Goal: Information Seeking & Learning: Learn about a topic

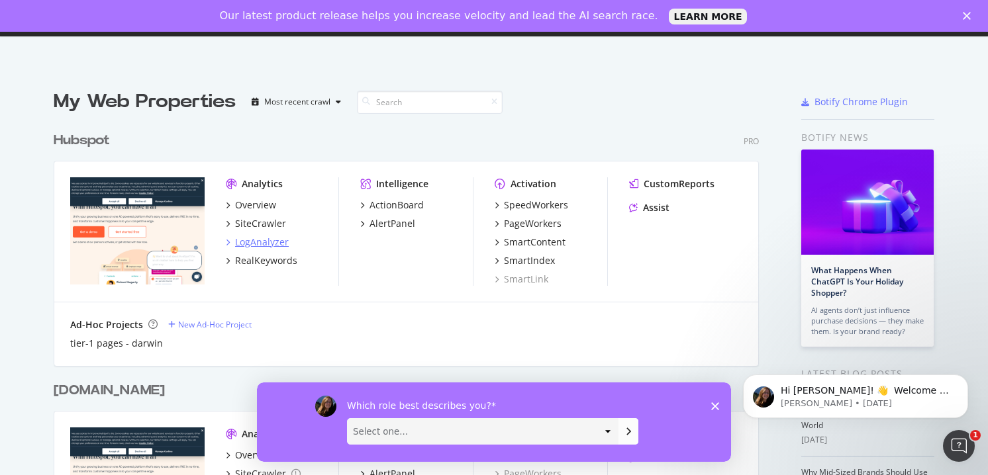
click at [242, 248] on div "LogAnalyzer" at bounding box center [262, 242] width 54 height 13
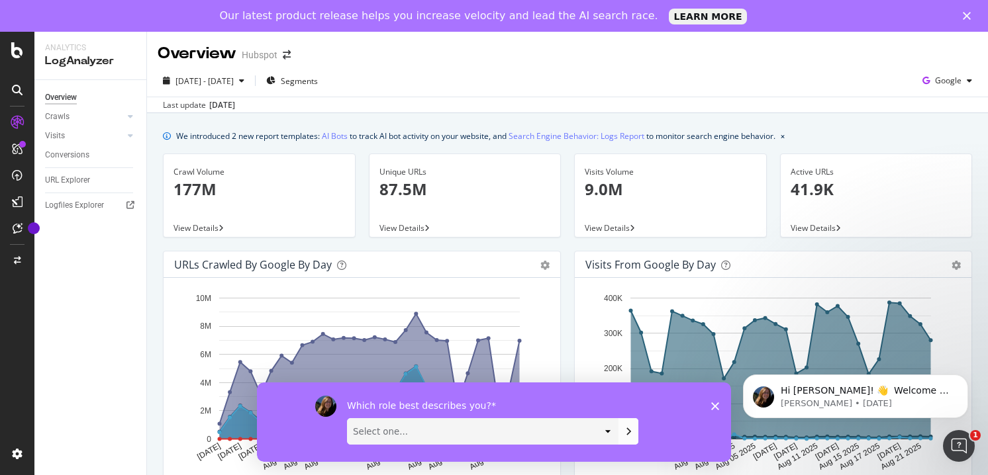
click at [718, 407] on icon "Close survey" at bounding box center [715, 406] width 8 height 8
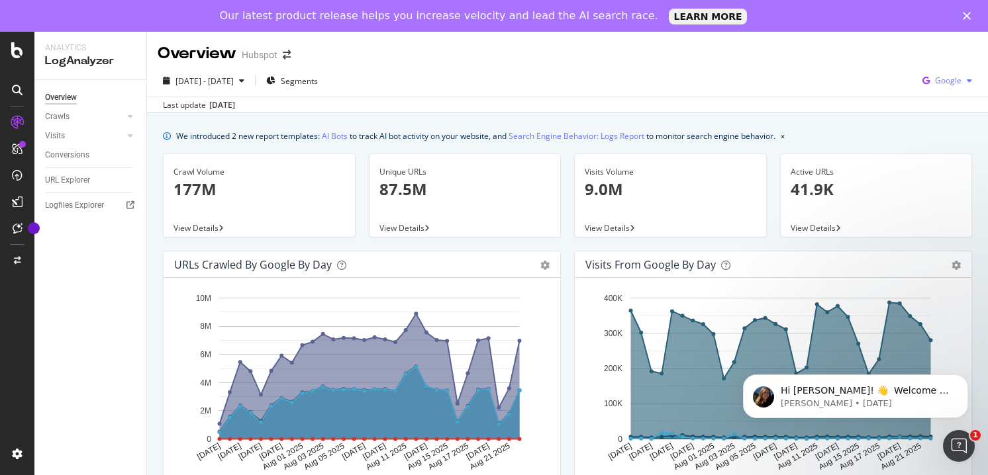
click at [958, 83] on span "Google" at bounding box center [948, 80] width 26 height 11
click at [879, 96] on span "OpenAI" at bounding box center [882, 93] width 49 height 12
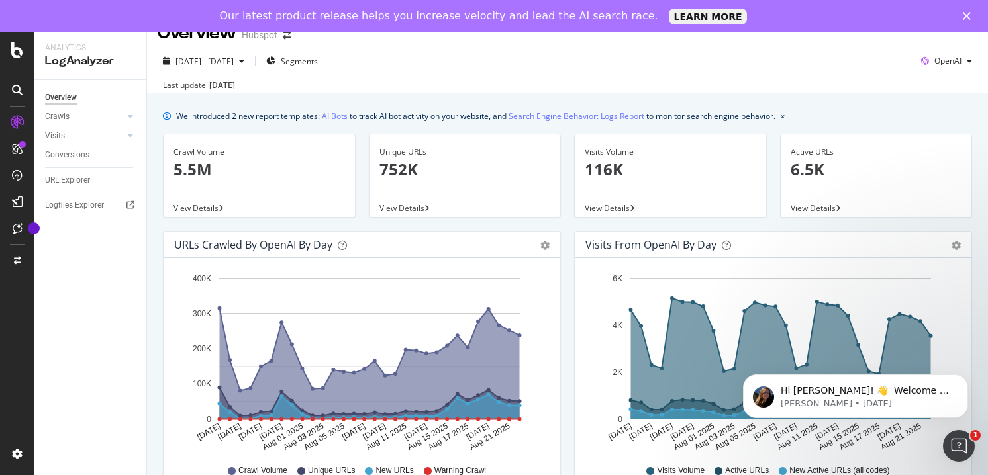
scroll to position [32, 0]
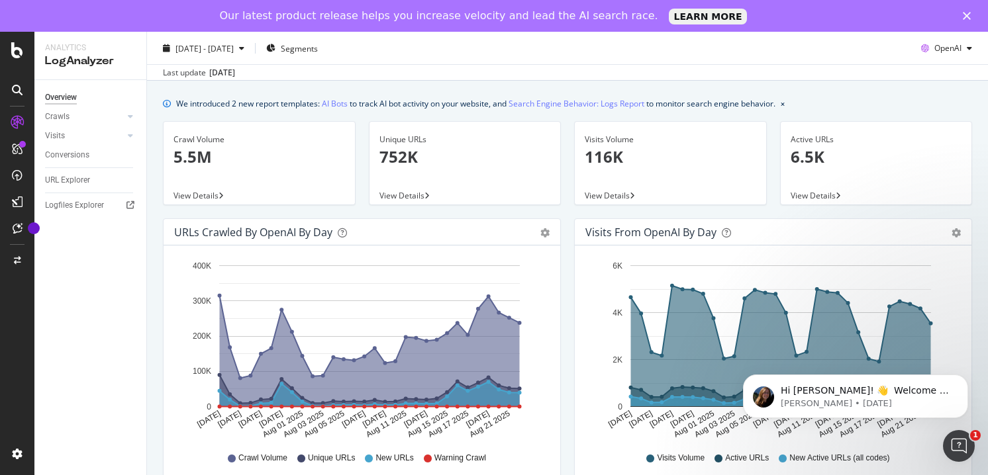
click at [422, 199] on span "View Details" at bounding box center [401, 195] width 45 height 11
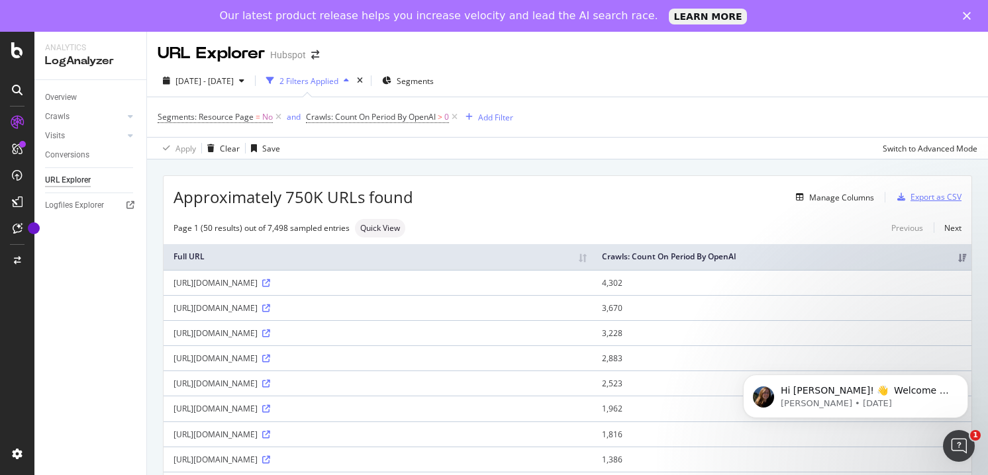
click at [930, 203] on div "Export as CSV" at bounding box center [936, 196] width 51 height 11
click at [924, 193] on div "Export as CSV" at bounding box center [936, 196] width 51 height 11
click at [972, 444] on div "Open Intercom Messenger" at bounding box center [957, 445] width 44 height 44
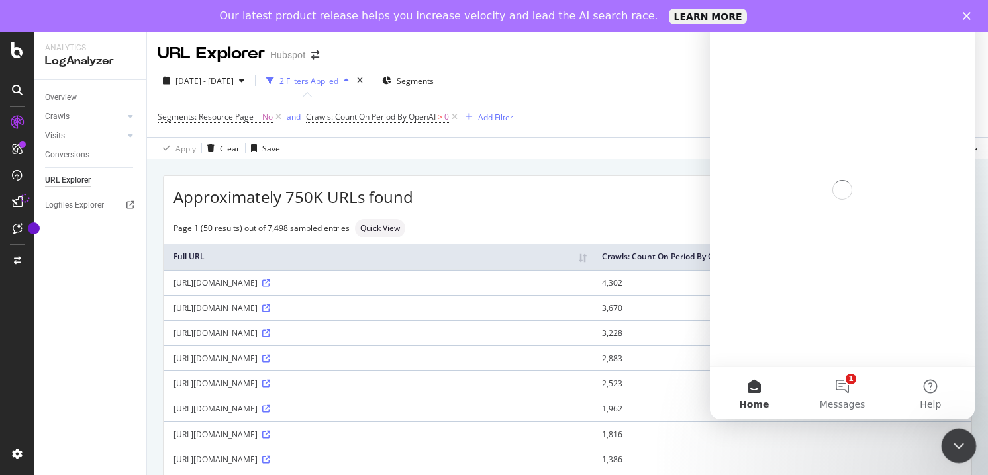
click at [972, 444] on div "Close Intercom Messenger" at bounding box center [957, 444] width 32 height 32
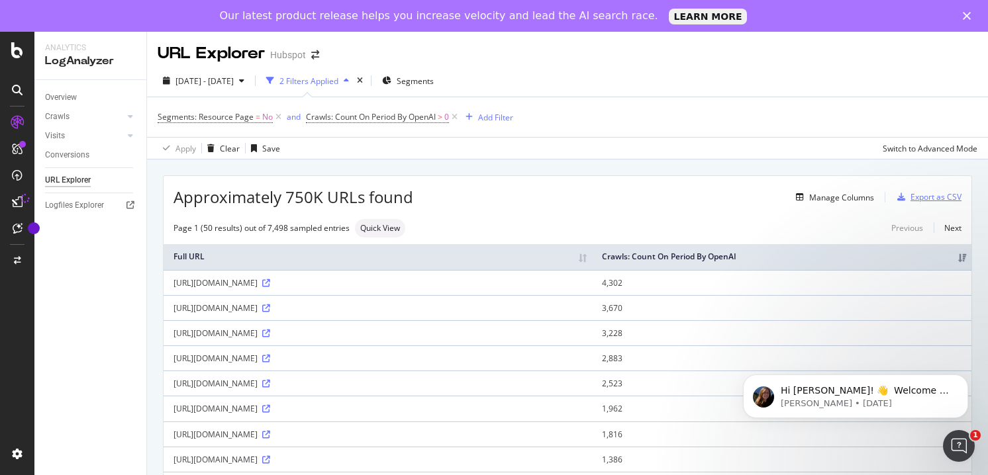
click at [952, 193] on div "Export as CSV" at bounding box center [936, 196] width 51 height 11
click at [966, 13] on icon "Close" at bounding box center [967, 16] width 8 height 8
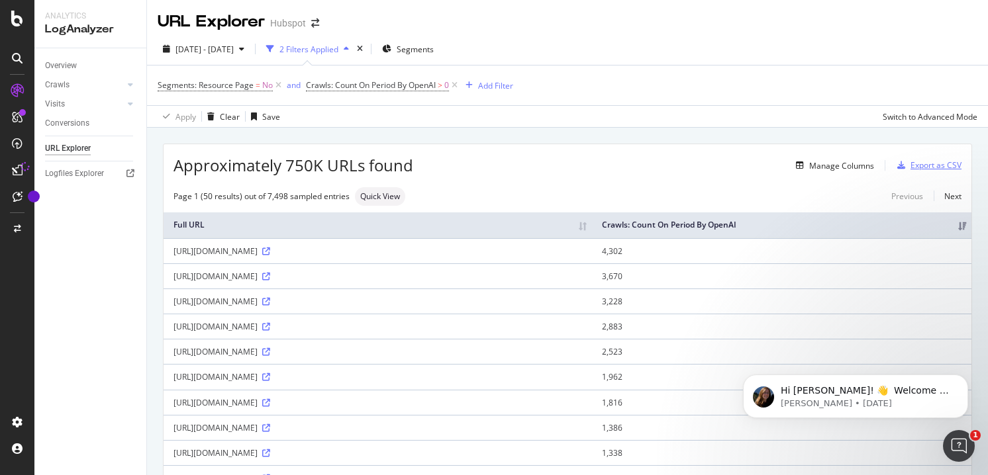
click at [930, 164] on div "Export as CSV" at bounding box center [936, 165] width 51 height 11
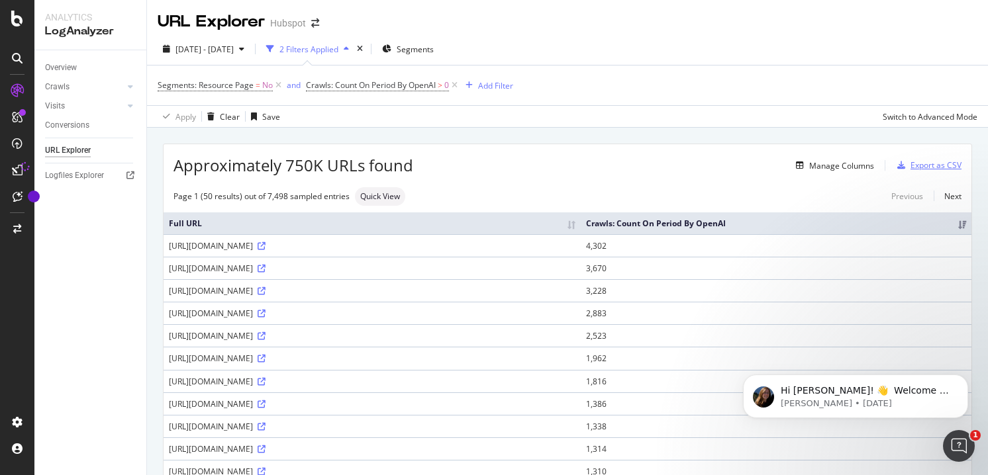
click at [937, 170] on div "Export as CSV" at bounding box center [936, 165] width 51 height 11
click at [948, 204] on link "Next" at bounding box center [948, 196] width 28 height 19
click at [497, 88] on div "Add Filter" at bounding box center [495, 85] width 35 height 11
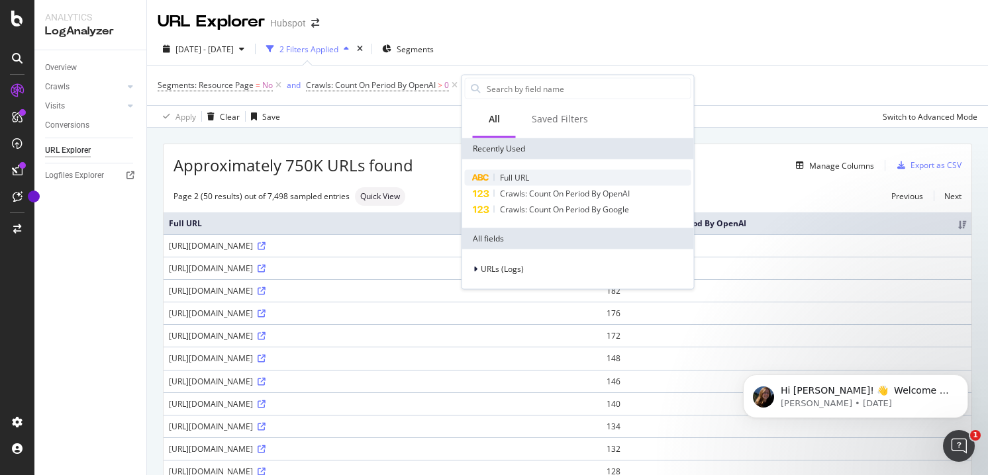
click at [527, 175] on span "Full URL" at bounding box center [514, 177] width 29 height 11
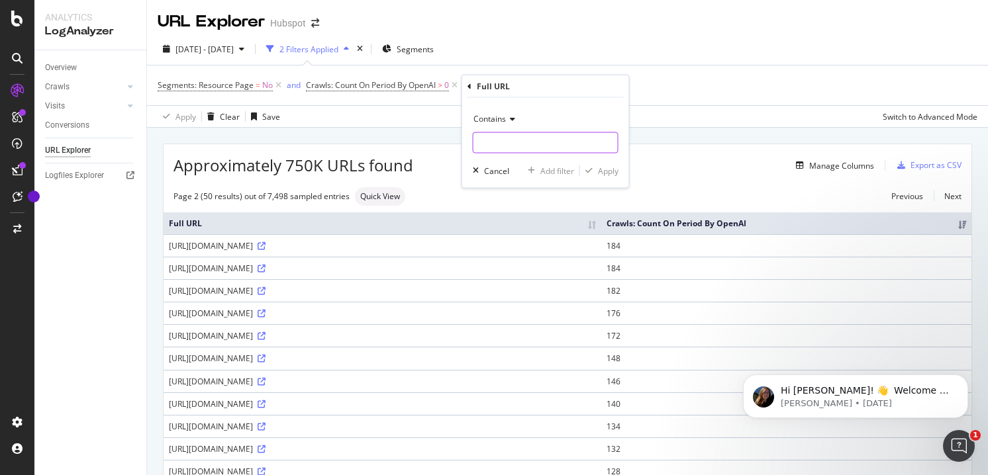
click at [528, 141] on input "text" at bounding box center [546, 142] width 144 height 21
type input "crm-for"
click at [618, 168] on div "Contains crm-for Cancel Add filter Apply" at bounding box center [545, 143] width 167 height 90
click at [610, 169] on div "Apply" at bounding box center [608, 170] width 21 height 11
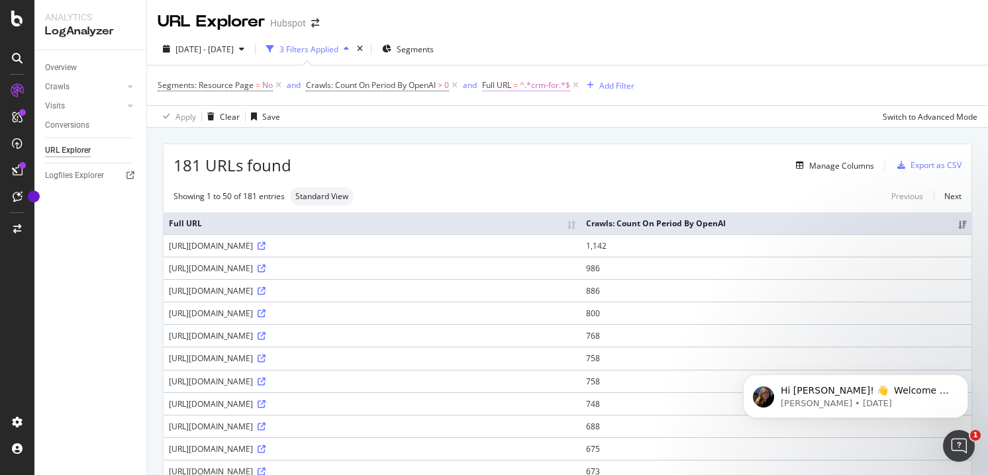
click at [546, 85] on span "^.*crm-for.*$" at bounding box center [545, 85] width 50 height 19
drag, startPoint x: 555, startPoint y: 138, endPoint x: 468, endPoint y: 127, distance: 88.1
click at [474, 130] on body "Analytics LogAnalyzer Overview Crawls Daily Distribution Segments Distribution …" at bounding box center [494, 237] width 988 height 475
type input "marketing-hub-for"
click at [625, 166] on div "Apply" at bounding box center [630, 168] width 21 height 11
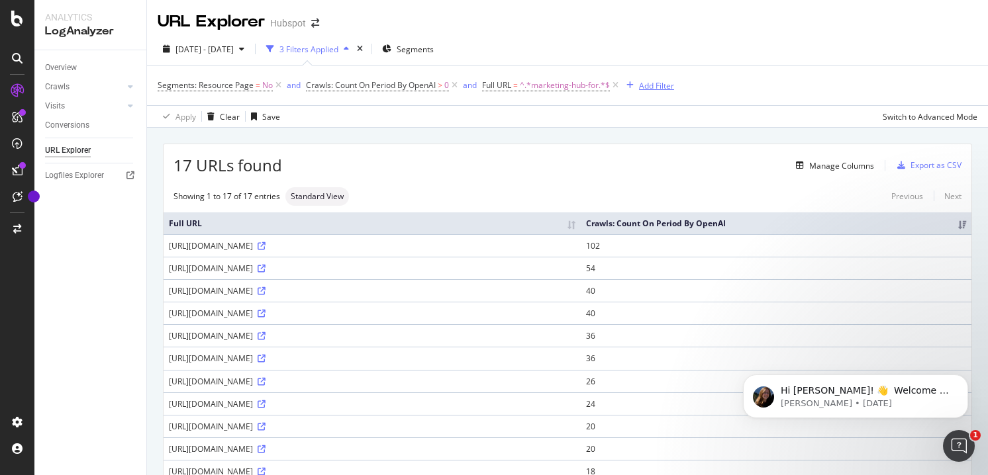
click at [656, 86] on div "Add Filter" at bounding box center [656, 85] width 35 height 11
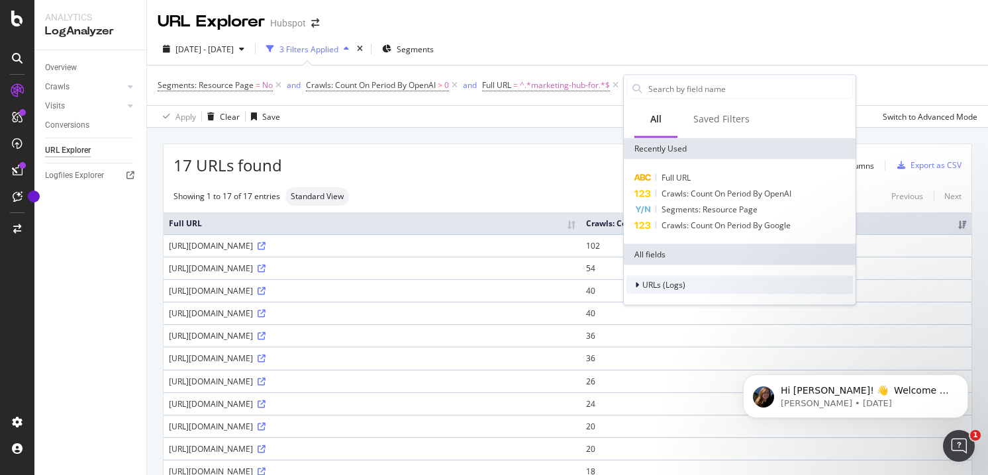
click at [660, 283] on span "URLs (Logs)" at bounding box center [663, 284] width 43 height 11
click at [661, 346] on span "Crawls" at bounding box center [662, 345] width 25 height 11
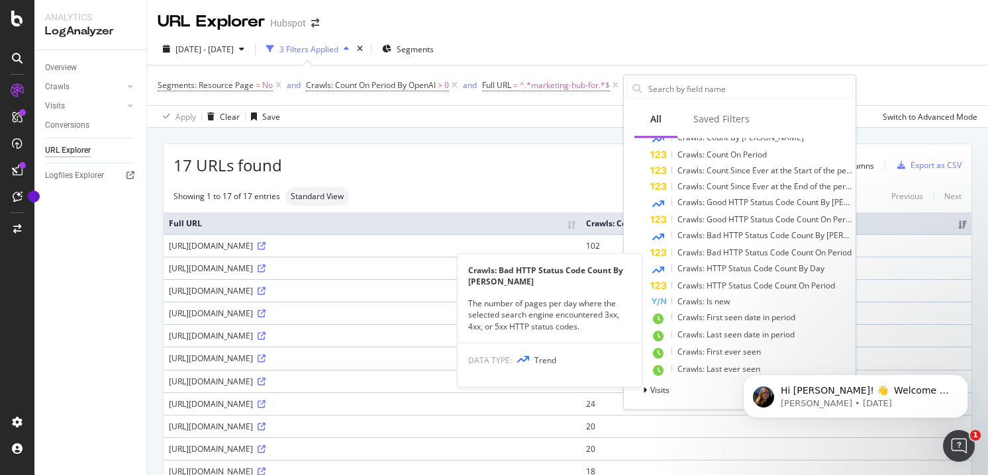
scroll to position [226, 0]
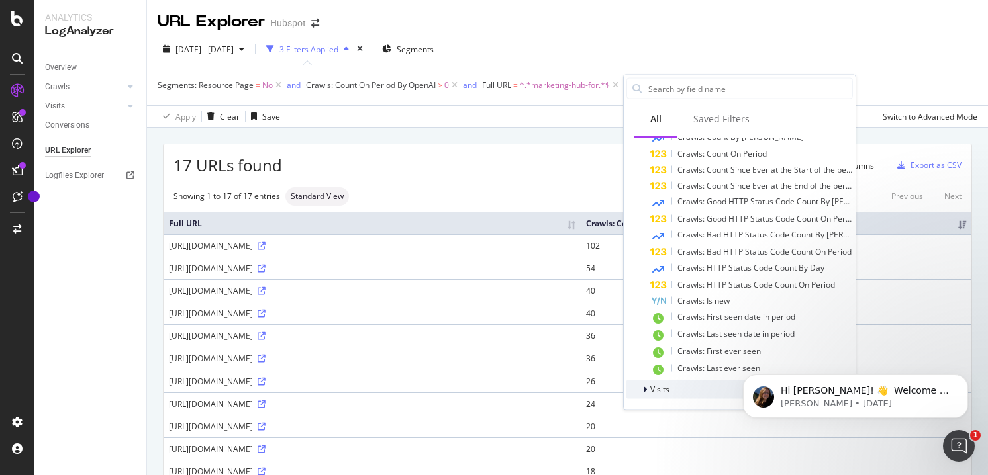
click at [662, 393] on span "Visits" at bounding box center [659, 389] width 19 height 11
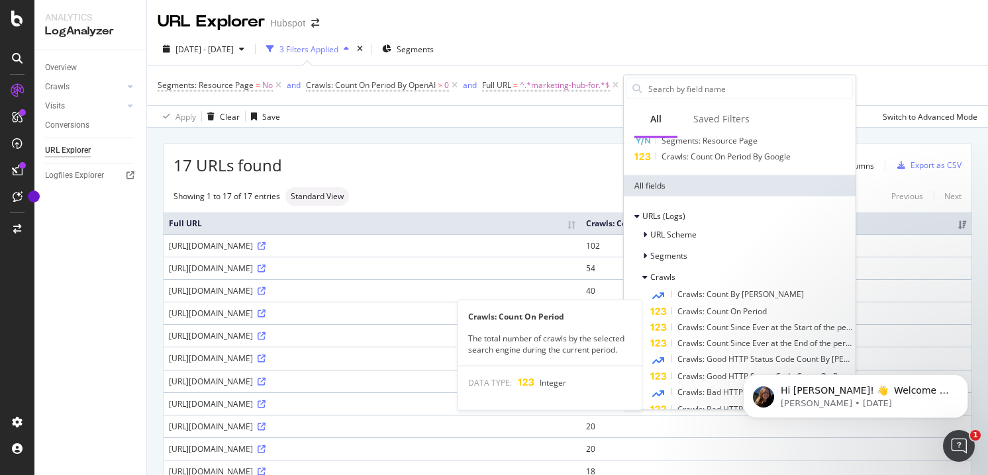
scroll to position [67, 0]
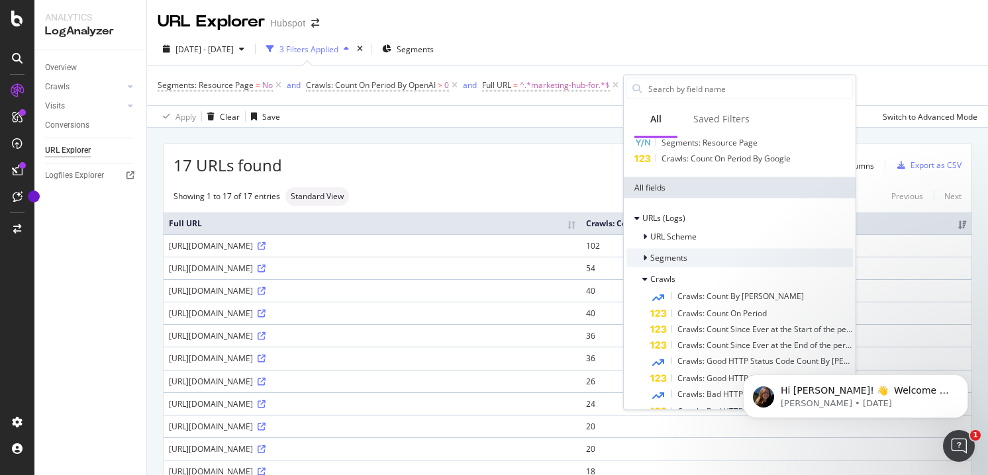
click at [694, 261] on div "Segments" at bounding box center [739, 258] width 226 height 19
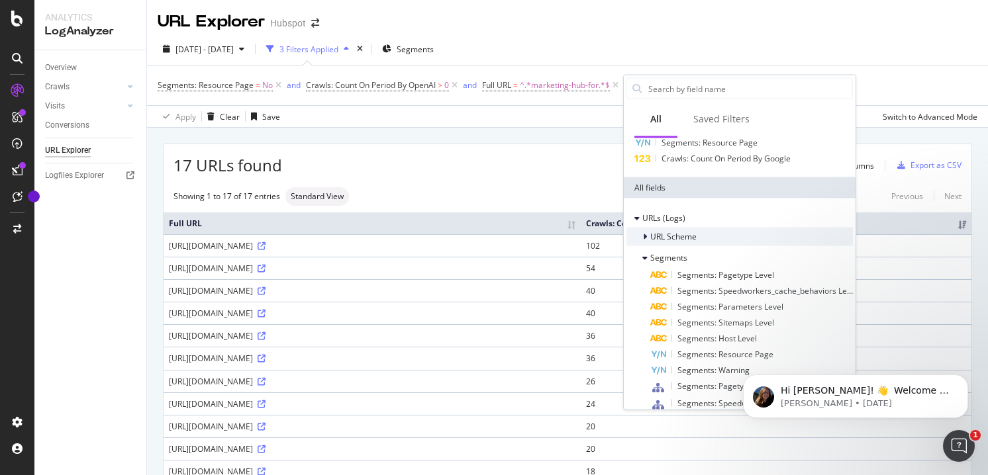
click at [692, 228] on div "URL Scheme" at bounding box center [739, 237] width 226 height 19
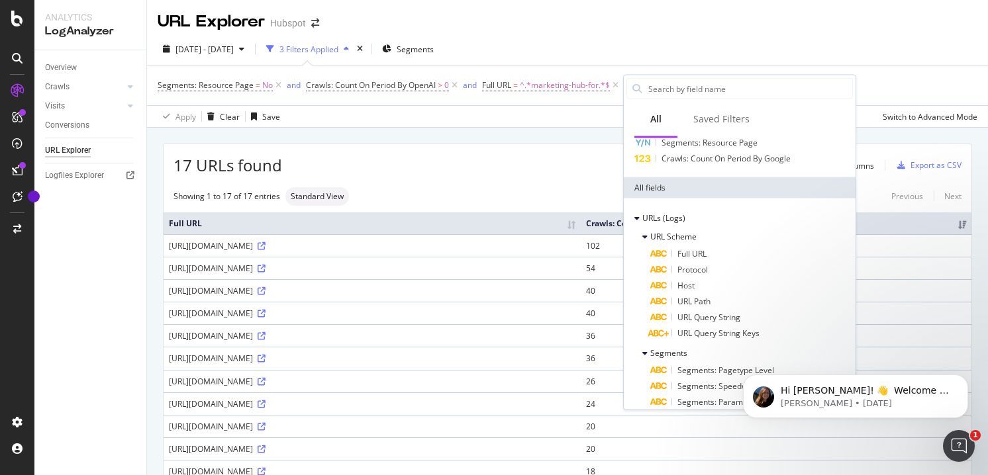
click at [576, 181] on div "17 URLs found Manage Columns Export as CSV Showing 1 to 17 of 17 entries Standa…" at bounding box center [568, 388] width 808 height 489
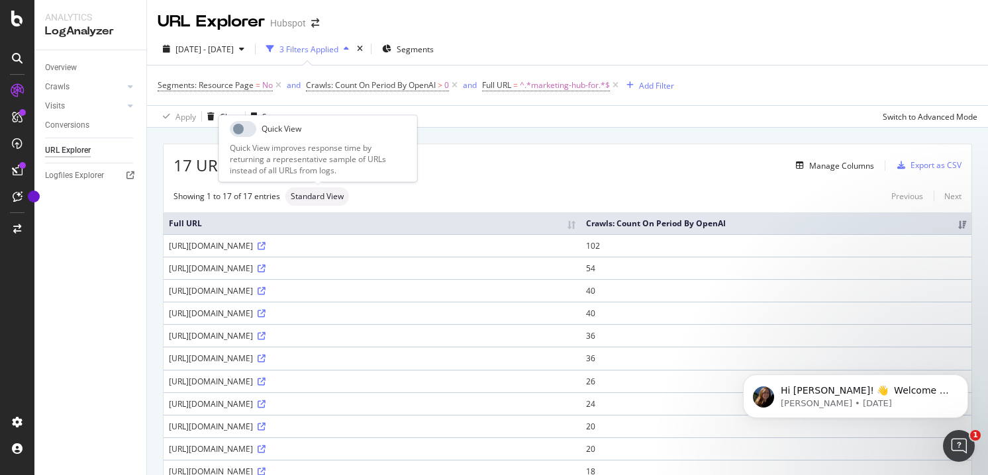
click at [336, 195] on span "Standard View" at bounding box center [317, 197] width 53 height 8
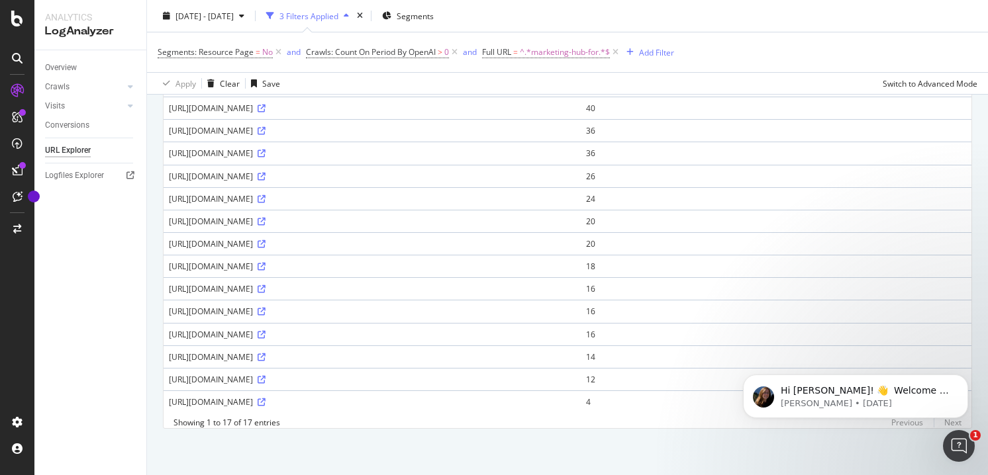
scroll to position [0, 0]
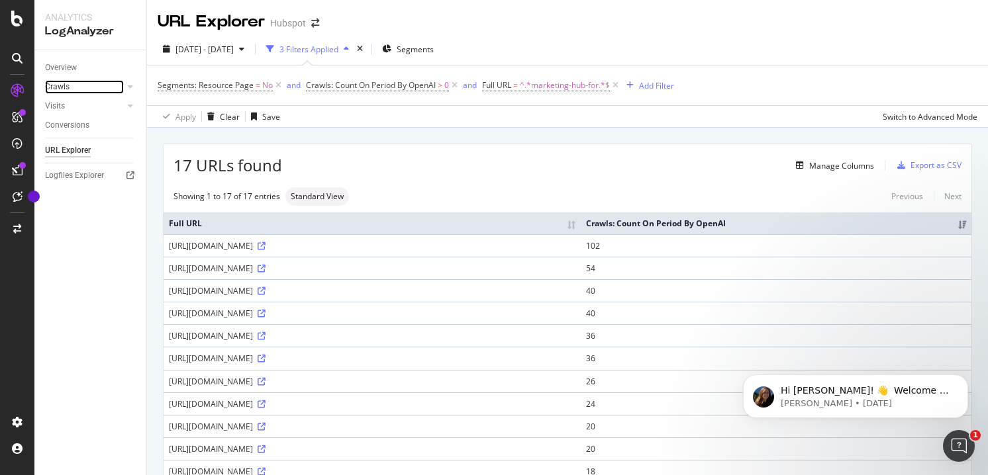
click at [79, 92] on link "Crawls" at bounding box center [84, 87] width 79 height 14
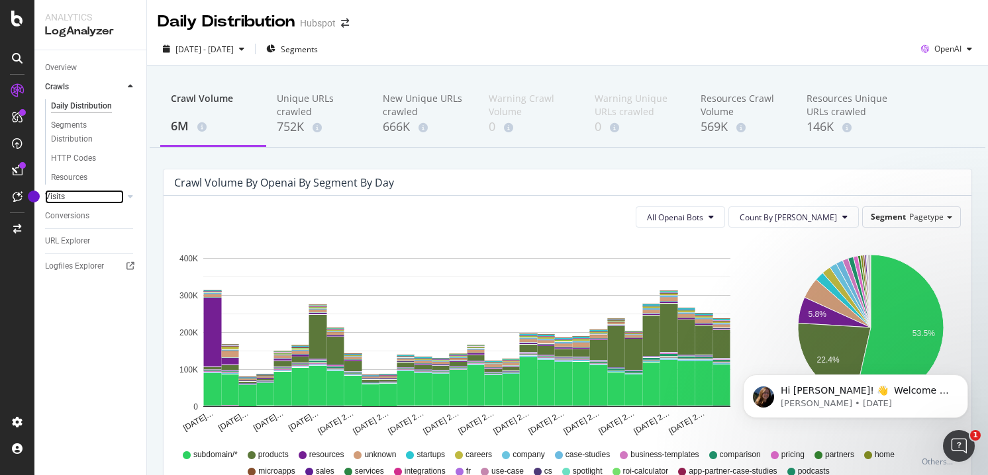
click at [74, 199] on link "Visits" at bounding box center [84, 197] width 79 height 14
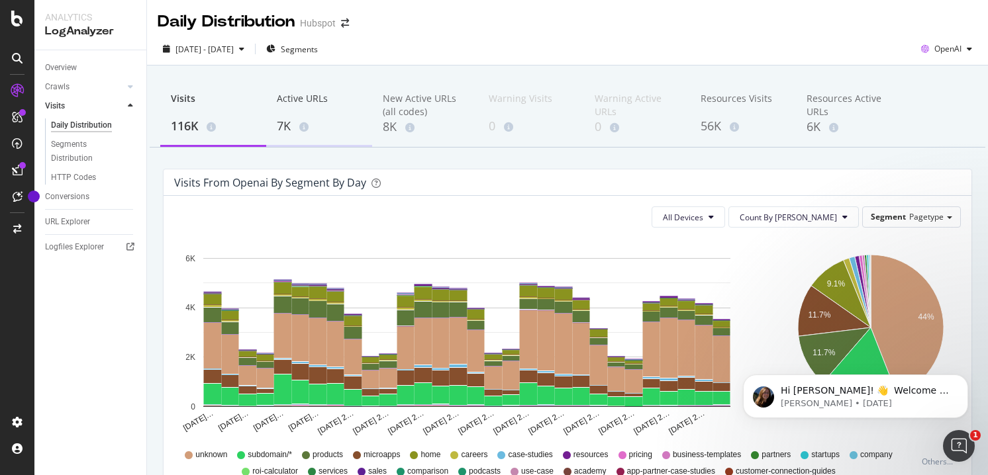
click at [287, 119] on div "7K" at bounding box center [319, 126] width 85 height 17
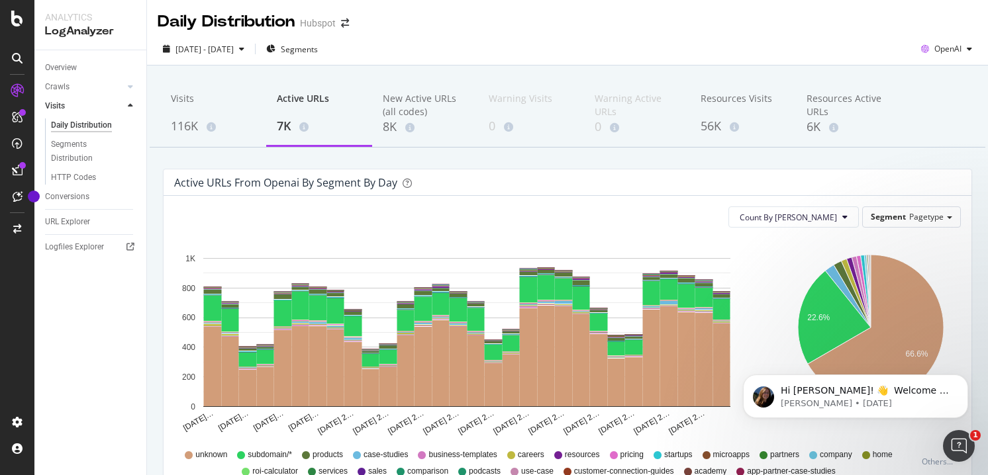
click at [899, 227] on div "Segment Pagetype" at bounding box center [911, 217] width 99 height 21
click at [900, 221] on span "Segment" at bounding box center [888, 216] width 35 height 11
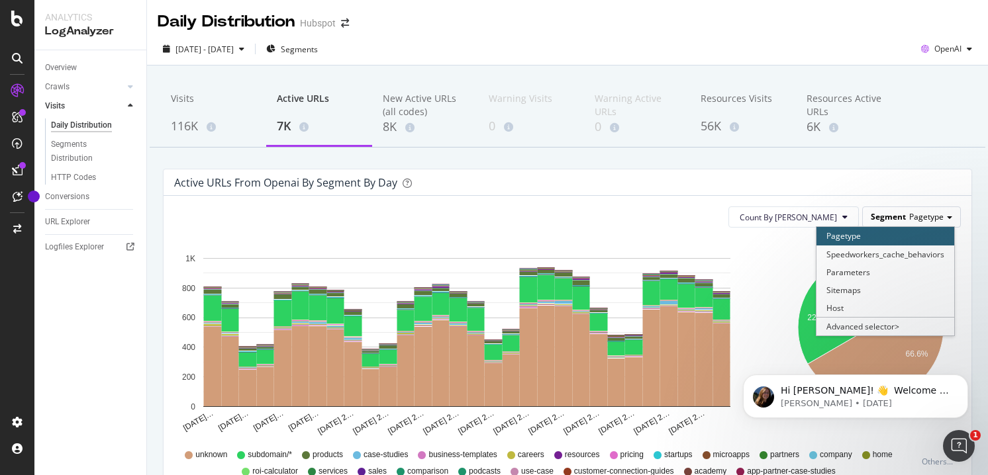
click at [900, 222] on span "Segment" at bounding box center [888, 216] width 35 height 11
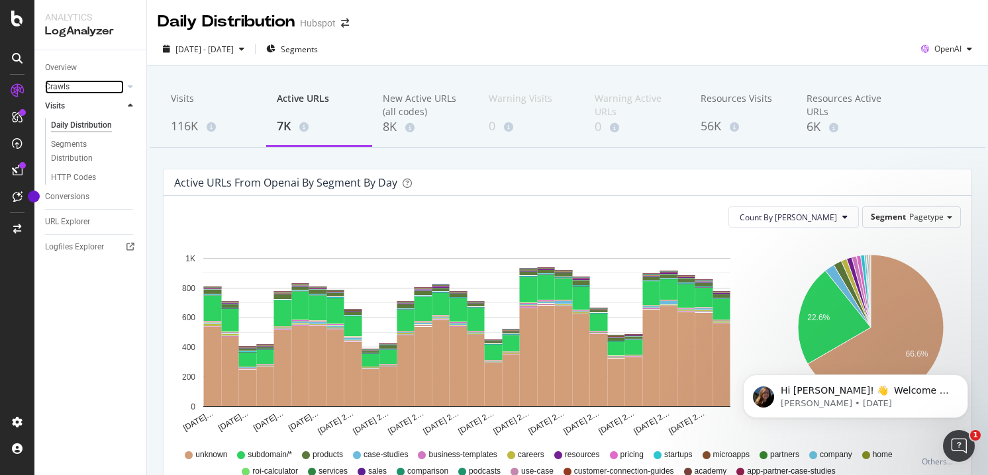
click at [85, 89] on link "Crawls" at bounding box center [84, 87] width 79 height 14
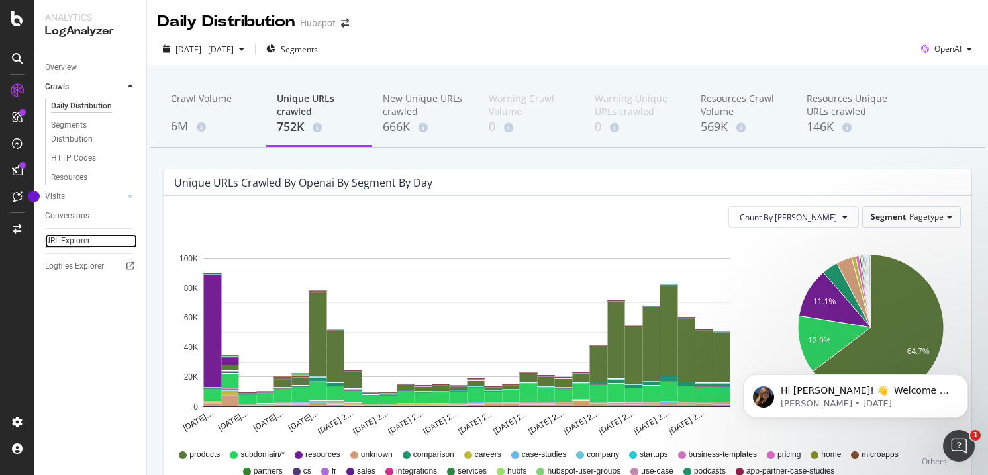
click at [64, 236] on div "URL Explorer" at bounding box center [67, 241] width 45 height 14
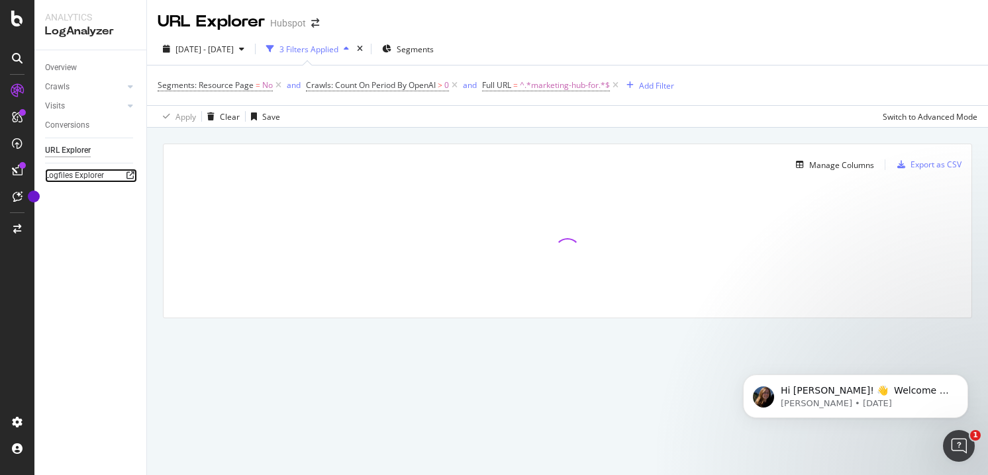
click at [125, 173] on div at bounding box center [130, 175] width 13 height 13
click at [407, 85] on span "Crawls: Count On Period By OpenAI" at bounding box center [371, 84] width 130 height 11
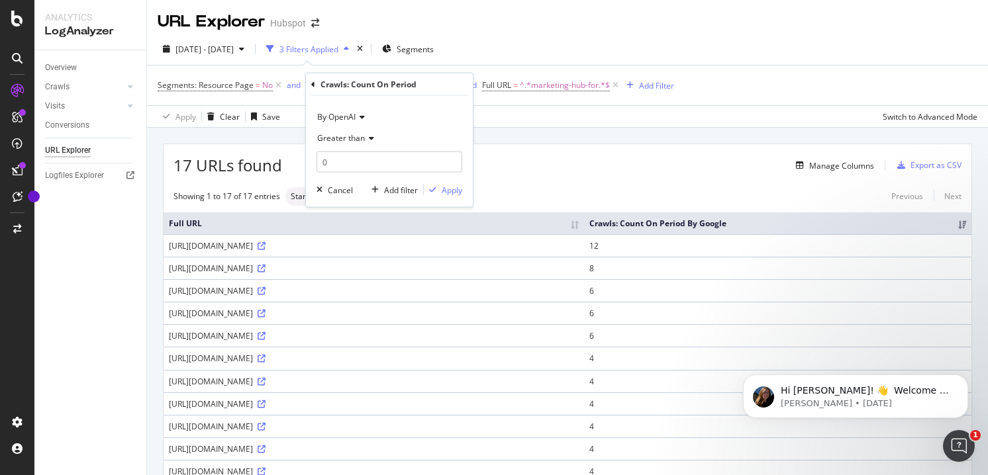
click at [358, 119] on icon at bounding box center [360, 117] width 9 height 8
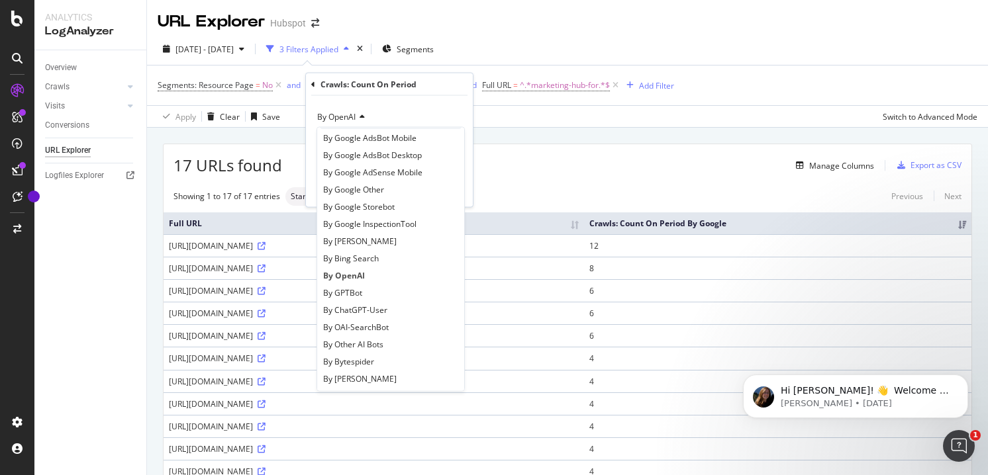
scroll to position [128, 0]
click at [356, 294] on span "By ChatGPT-User" at bounding box center [355, 290] width 64 height 11
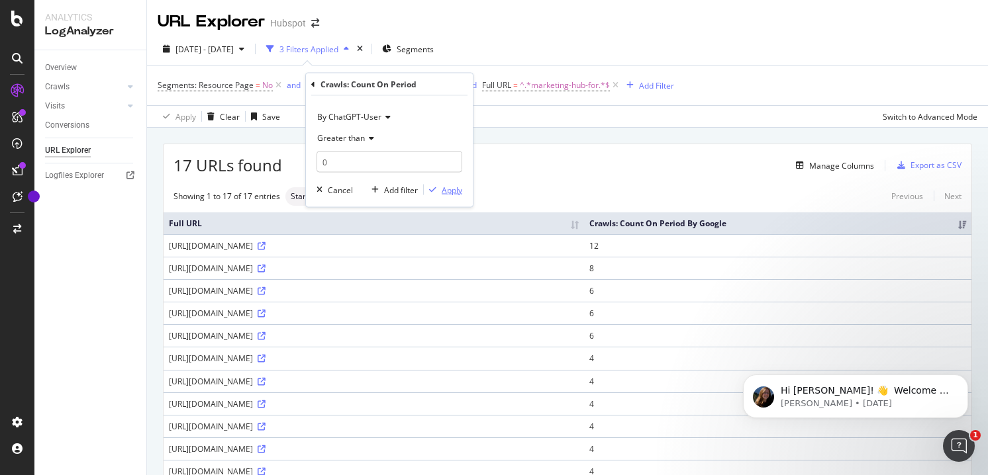
click at [456, 191] on div "Apply" at bounding box center [452, 189] width 21 height 11
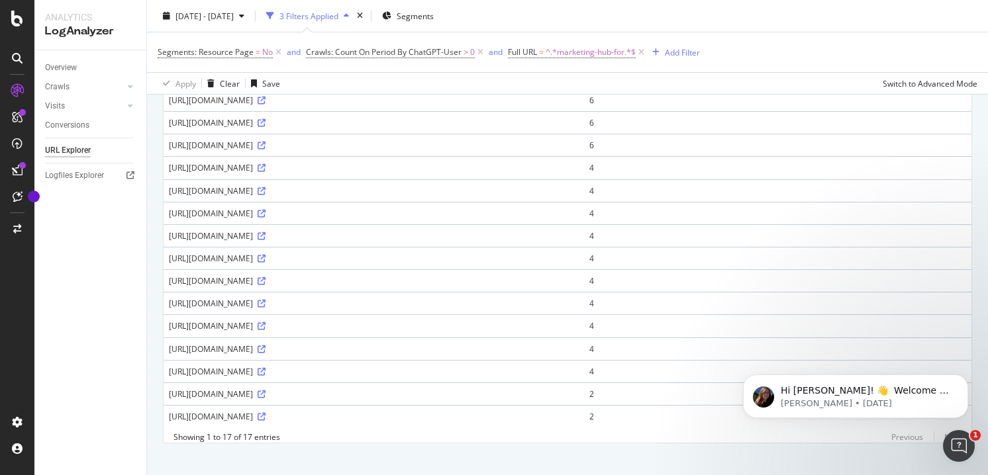
scroll to position [205, 0]
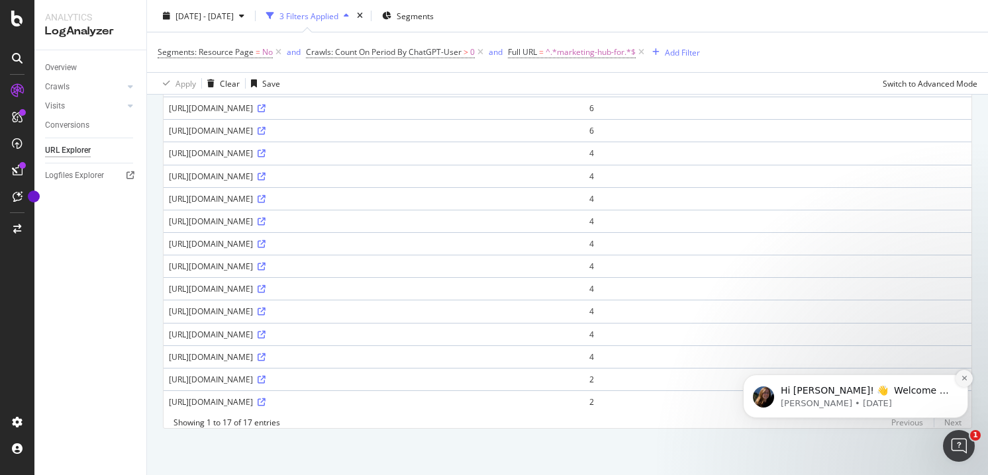
click at [967, 377] on icon "Dismiss notification" at bounding box center [964, 378] width 7 height 7
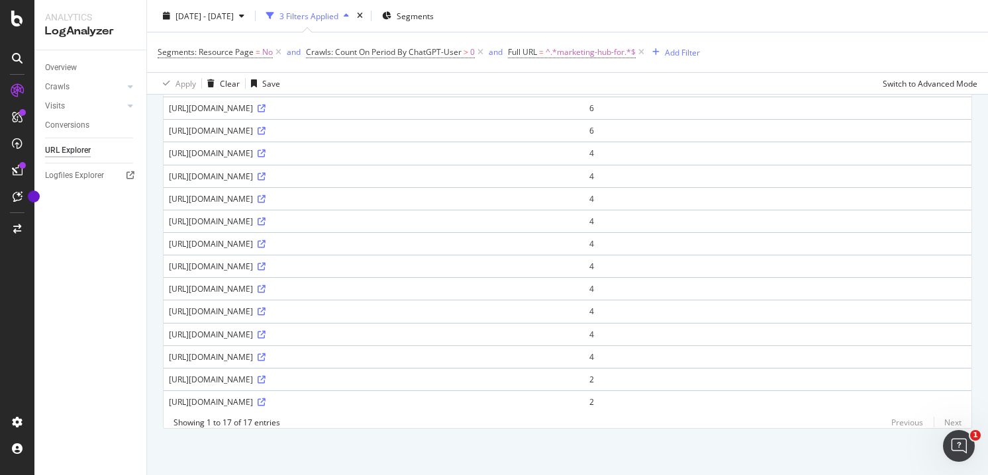
click at [955, 422] on div "Previous Next" at bounding box center [921, 422] width 81 height 11
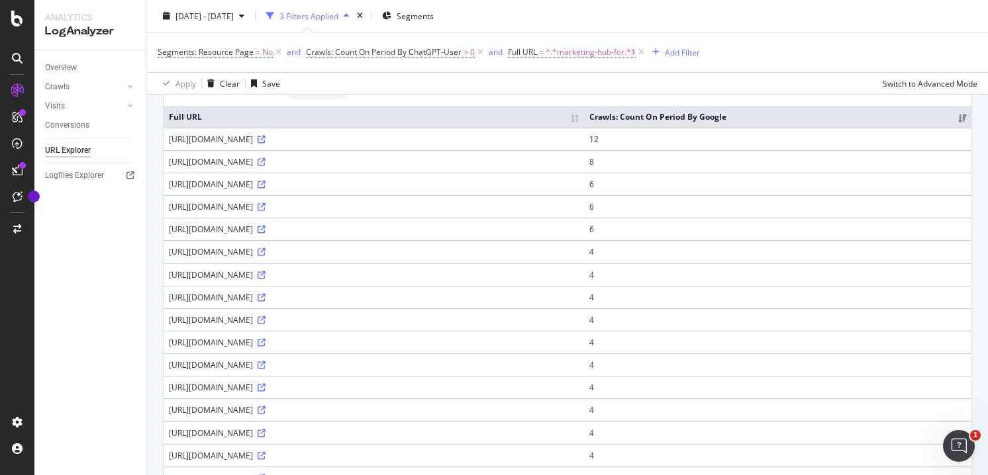
scroll to position [0, 0]
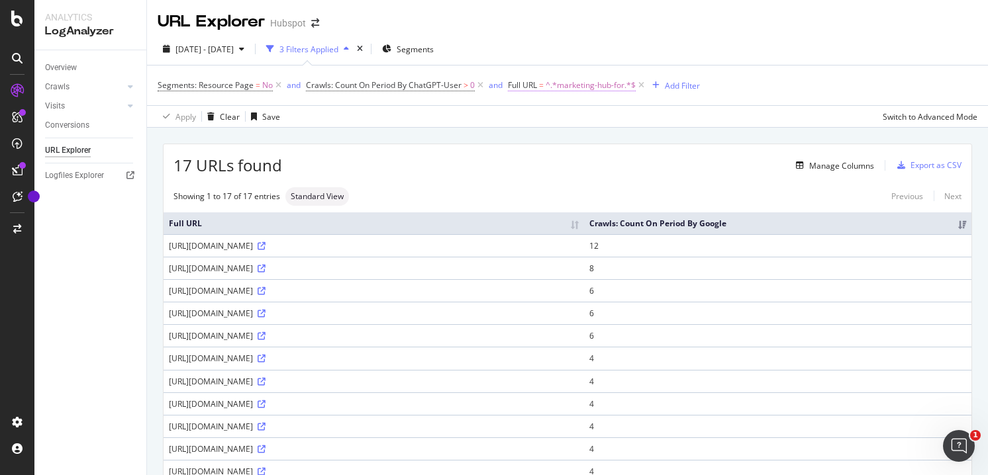
click at [590, 89] on span "^.*marketing-hub-for.*$" at bounding box center [591, 85] width 90 height 19
drag, startPoint x: 607, startPoint y: 140, endPoint x: 446, endPoint y: 130, distance: 161.9
click at [446, 130] on body "Analytics LogAnalyzer Overview Crawls Daily Distribution Segments Distribution …" at bounding box center [494, 237] width 988 height 475
type input "i"
type input "boost-sales"
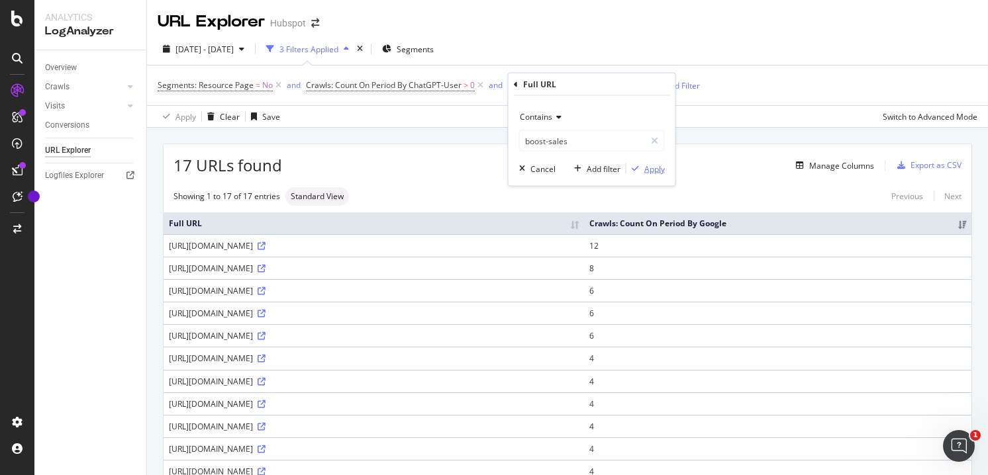
click at [655, 167] on div "Apply" at bounding box center [654, 168] width 21 height 11
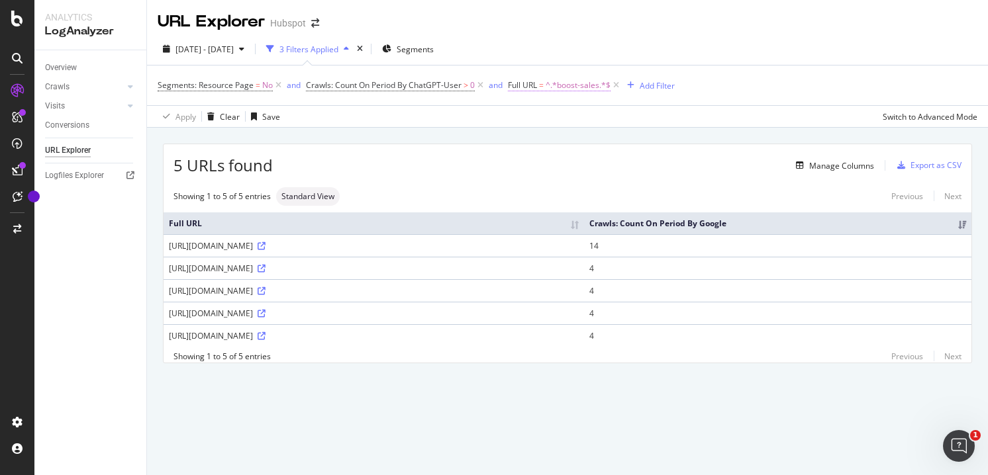
click at [577, 91] on span "^.*boost-sales.*$" at bounding box center [578, 85] width 65 height 19
drag, startPoint x: 576, startPoint y: 141, endPoint x: 495, endPoint y: 136, distance: 80.9
click at [499, 138] on body "Analytics LogAnalyzer Overview Crawls Daily Distribution Segments Distribution …" at bounding box center [494, 237] width 988 height 475
type input "i"
type input "operations-hub-fo"
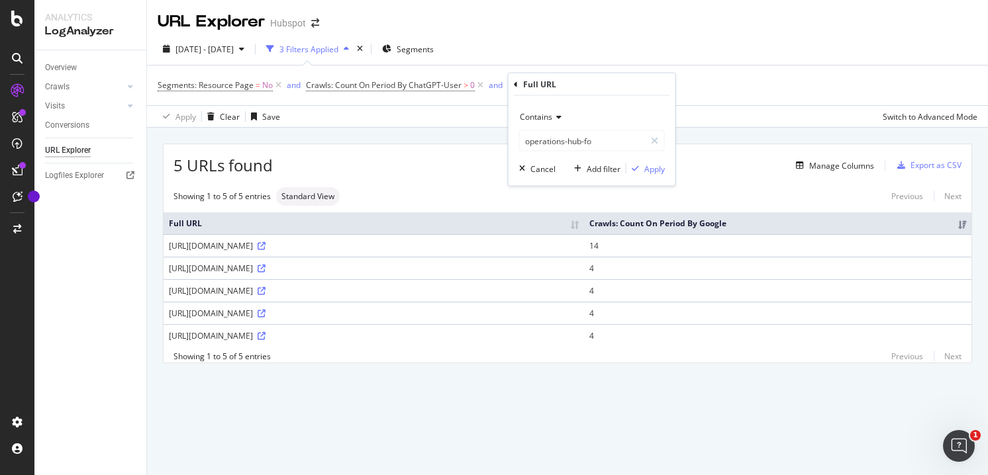
click at [644, 160] on div "Contains operations-hub-fo Cancel Add filter Apply" at bounding box center [592, 141] width 167 height 90
click at [648, 168] on div "Apply" at bounding box center [654, 168] width 21 height 11
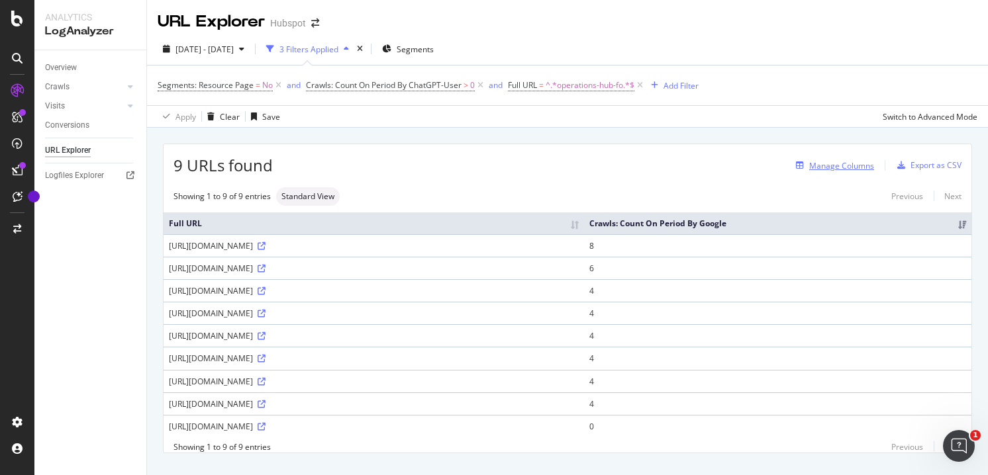
click at [834, 163] on div "Manage Columns" at bounding box center [841, 165] width 65 height 11
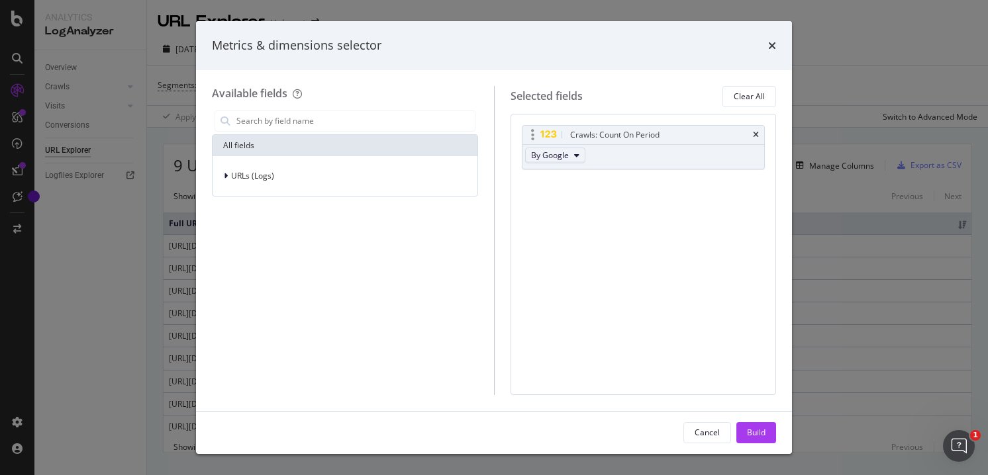
click at [574, 153] on icon "modal" at bounding box center [576, 156] width 5 height 8
click at [586, 191] on div "By ChatGPT-User" at bounding box center [589, 184] width 126 height 19
click at [766, 430] on button "Build" at bounding box center [756, 433] width 40 height 21
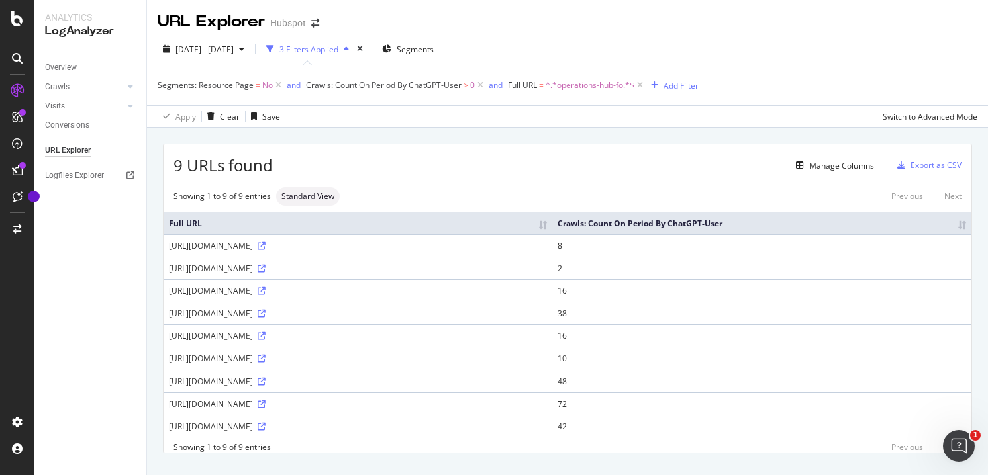
drag, startPoint x: 383, startPoint y: 430, endPoint x: 168, endPoint y: 428, distance: 215.2
click at [168, 428] on td "[URL][DOMAIN_NAME]" at bounding box center [358, 426] width 389 height 23
copy div "[URL][DOMAIN_NAME]"
drag, startPoint x: 419, startPoint y: 405, endPoint x: 165, endPoint y: 403, distance: 254.3
click at [165, 403] on td "[URL][DOMAIN_NAME]" at bounding box center [358, 404] width 389 height 23
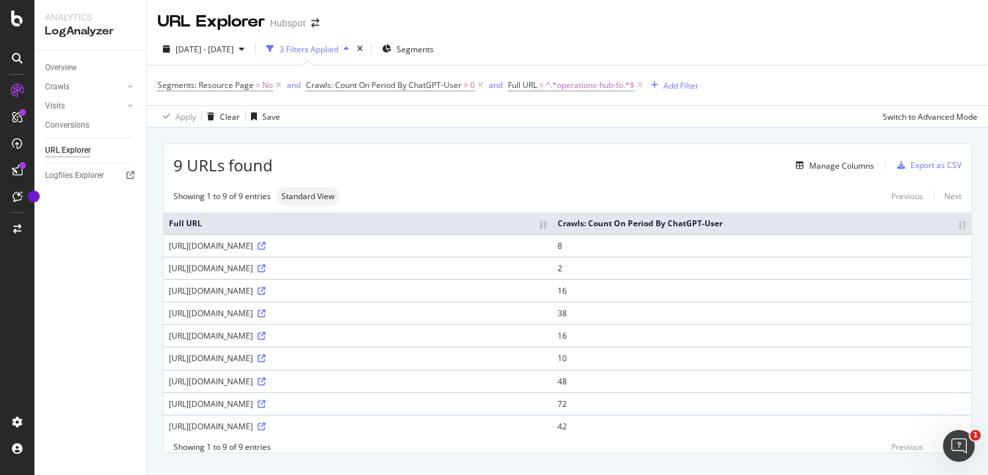
copy div "[URL][DOMAIN_NAME]"
click at [928, 157] on div "Export as CSV" at bounding box center [927, 166] width 70 height 20
click at [595, 86] on span "^.*operations-hub-fo.*$" at bounding box center [590, 85] width 89 height 19
drag, startPoint x: 611, startPoint y: 138, endPoint x: 486, endPoint y: 138, distance: 125.2
click at [486, 138] on body "Analytics LogAnalyzer Overview Crawls Daily Distribution Segments Distribution …" at bounding box center [494, 237] width 988 height 475
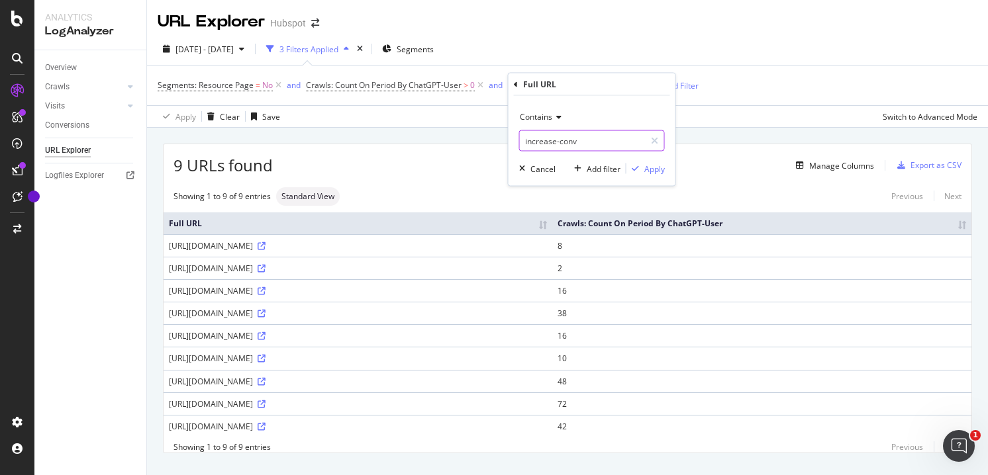
type input "increase-conv"
click at [650, 170] on div "Apply" at bounding box center [654, 168] width 21 height 11
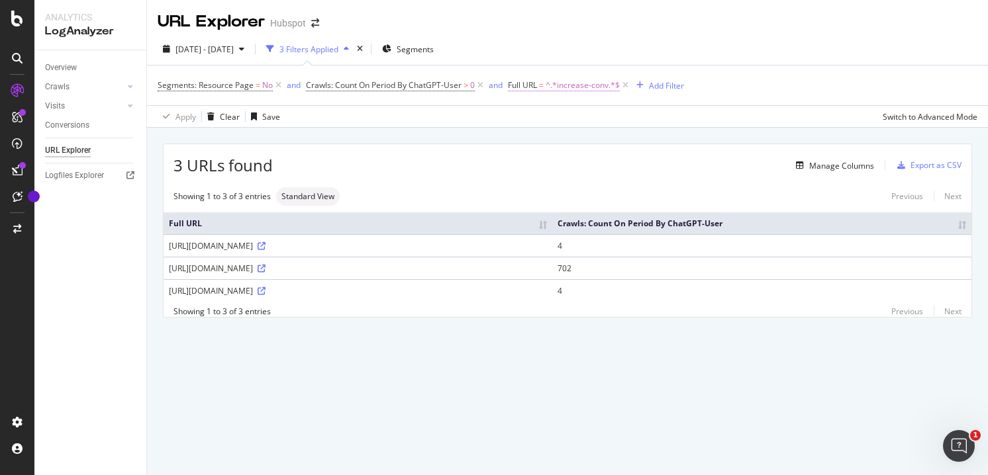
click at [575, 87] on span "^.*increase-conv.*$" at bounding box center [583, 85] width 74 height 19
drag, startPoint x: 599, startPoint y: 145, endPoint x: 494, endPoint y: 142, distance: 105.4
click at [494, 142] on body "Analytics LogAnalyzer Overview Crawls Daily Distribution Segments Distribution …" at bounding box center [494, 237] width 988 height 475
type input "generate-lea"
click at [652, 165] on div "Apply" at bounding box center [654, 168] width 21 height 11
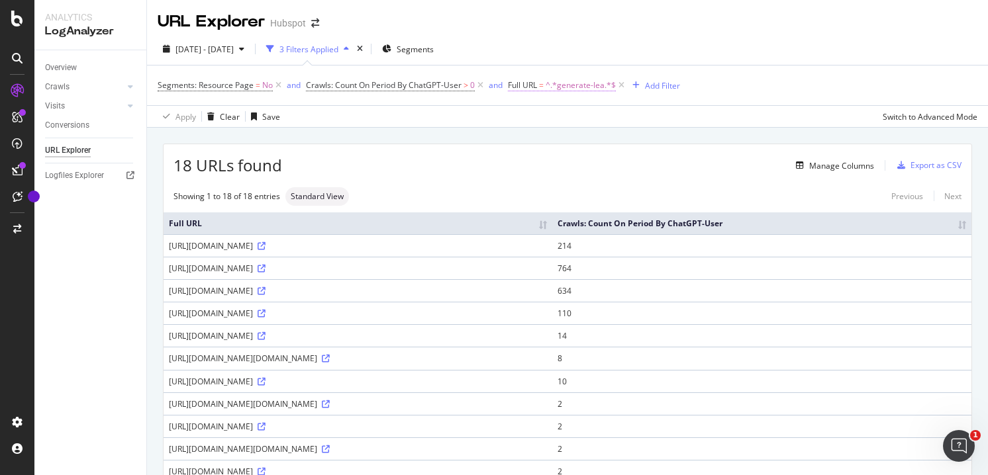
click at [552, 81] on span "^.*generate-lea.*$" at bounding box center [581, 85] width 70 height 19
click at [556, 143] on input "generate-lea" at bounding box center [582, 140] width 125 height 21
type input "automate-marketing-for"
click at [650, 166] on div "Apply" at bounding box center [654, 168] width 21 height 11
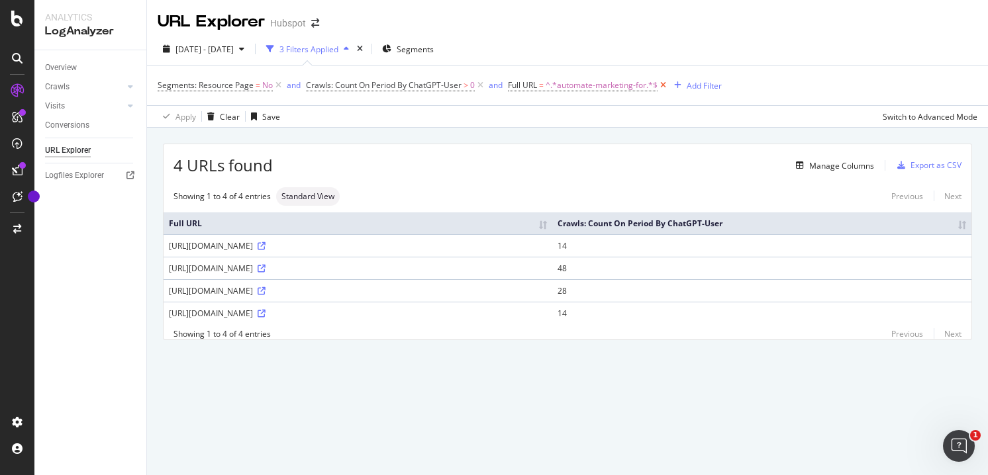
click at [661, 85] on icon at bounding box center [663, 85] width 11 height 13
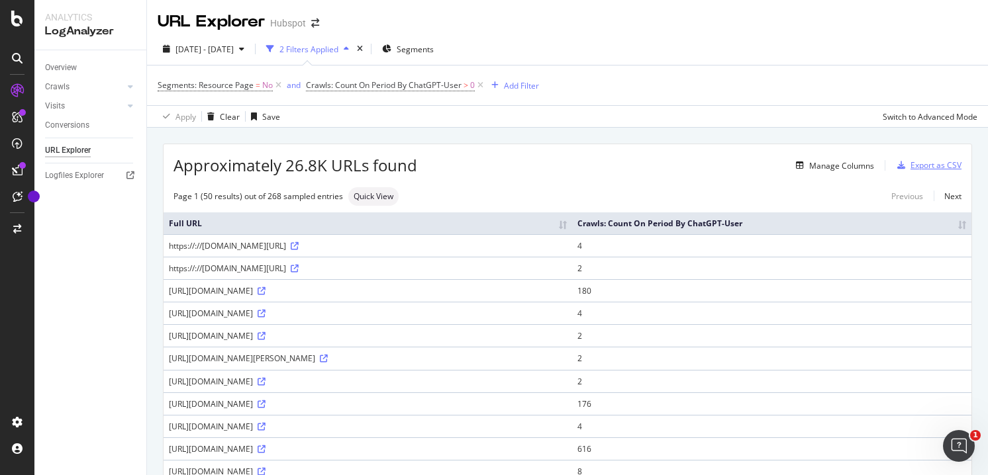
click at [911, 166] on div "Export as CSV" at bounding box center [936, 165] width 51 height 11
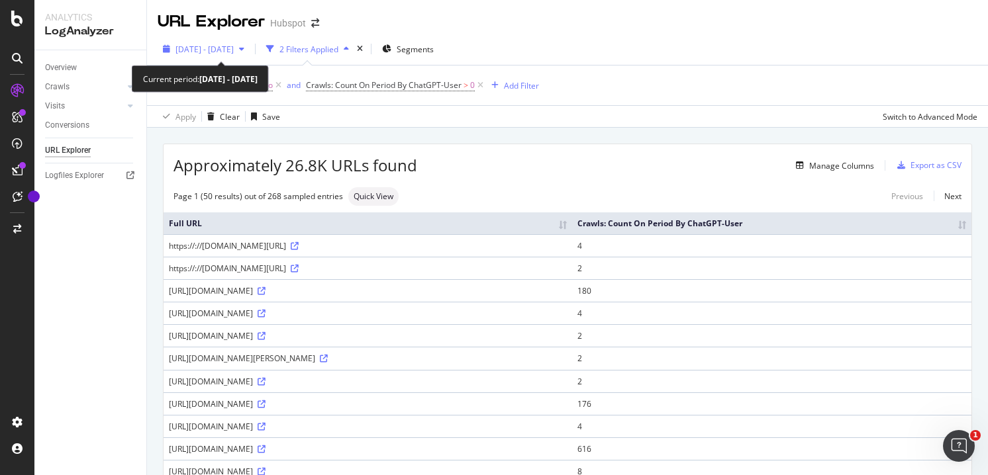
click at [234, 50] on span "[DATE] - [DATE]" at bounding box center [204, 49] width 58 height 11
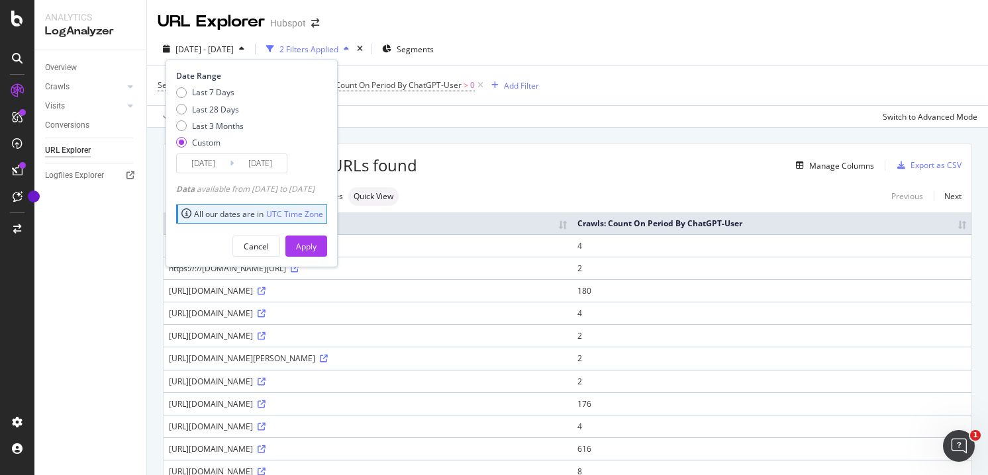
click at [612, 66] on div "Segments: Resource Page = No and Crawls: Count On Period By ChatGPT-User > 0 Ad…" at bounding box center [568, 86] width 820 height 40
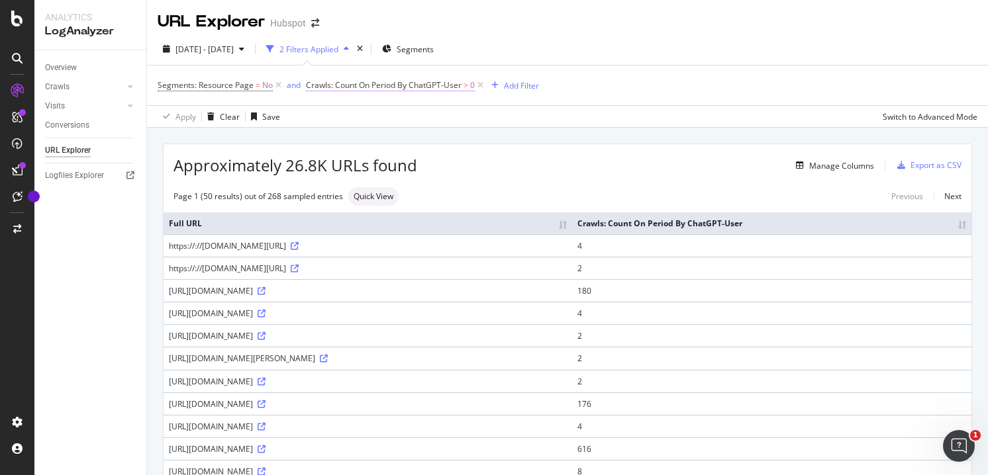
click at [397, 85] on span "Crawls: Count On Period By ChatGPT-User" at bounding box center [384, 84] width 156 height 11
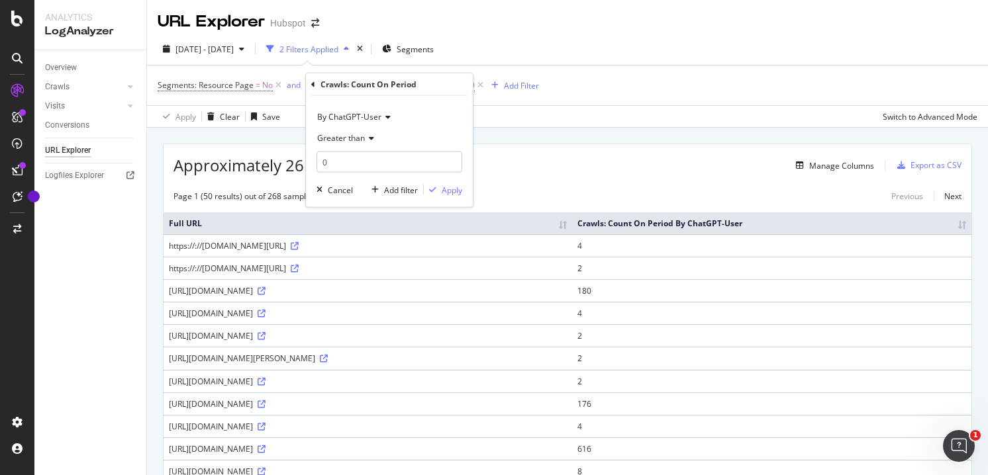
click at [375, 120] on span "By ChatGPT-User" at bounding box center [349, 116] width 64 height 11
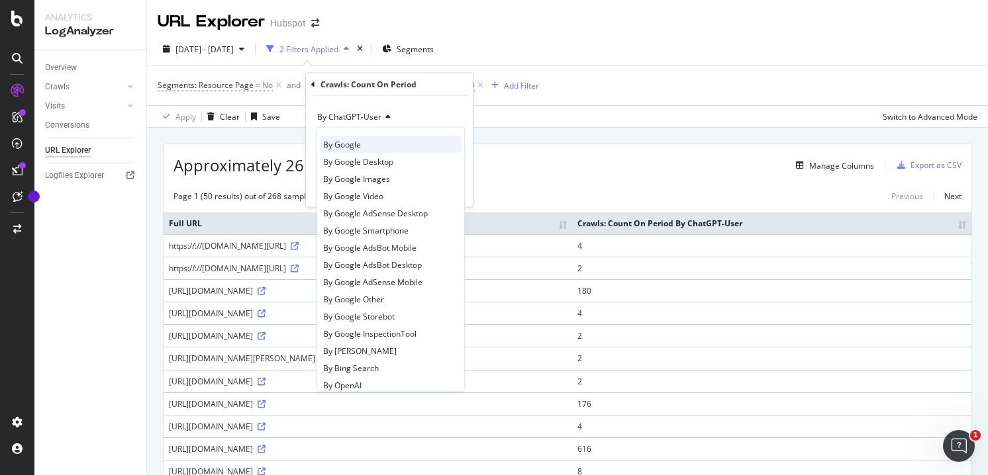
click at [391, 149] on div "By Google" at bounding box center [391, 144] width 142 height 17
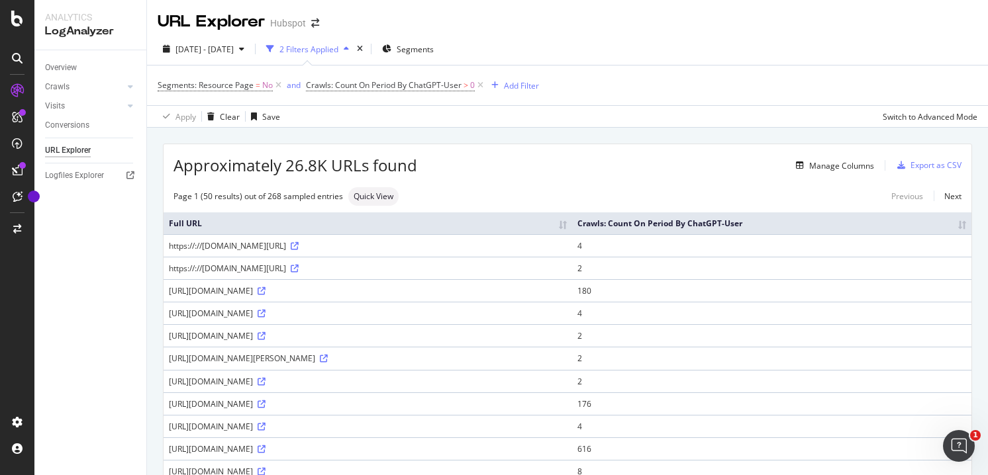
click at [416, 91] on span "Crawls: Count On Period By ChatGPT-User" at bounding box center [384, 84] width 156 height 11
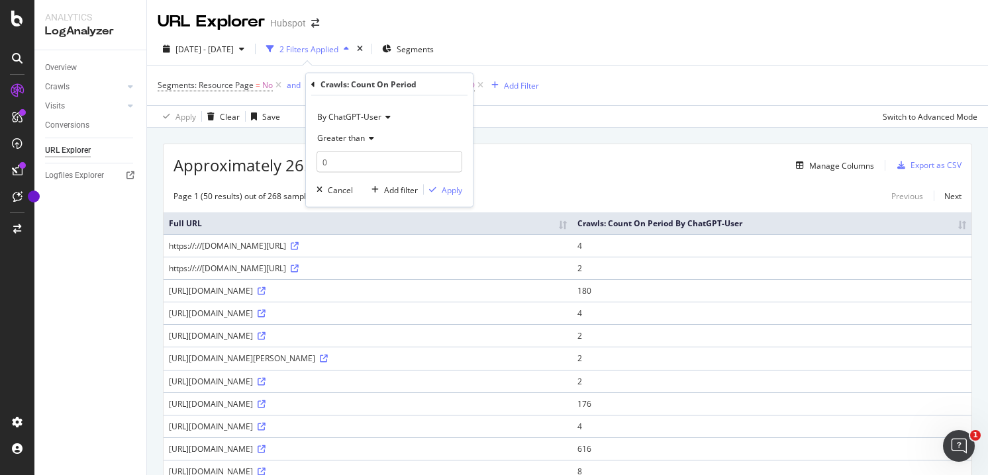
click at [370, 117] on span "By ChatGPT-User" at bounding box center [349, 116] width 64 height 11
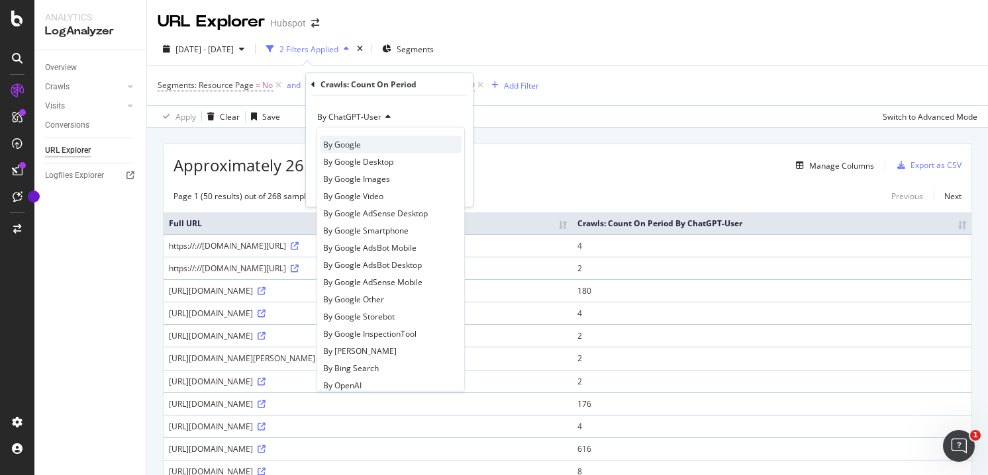
click at [358, 145] on span "By Google" at bounding box center [342, 143] width 38 height 11
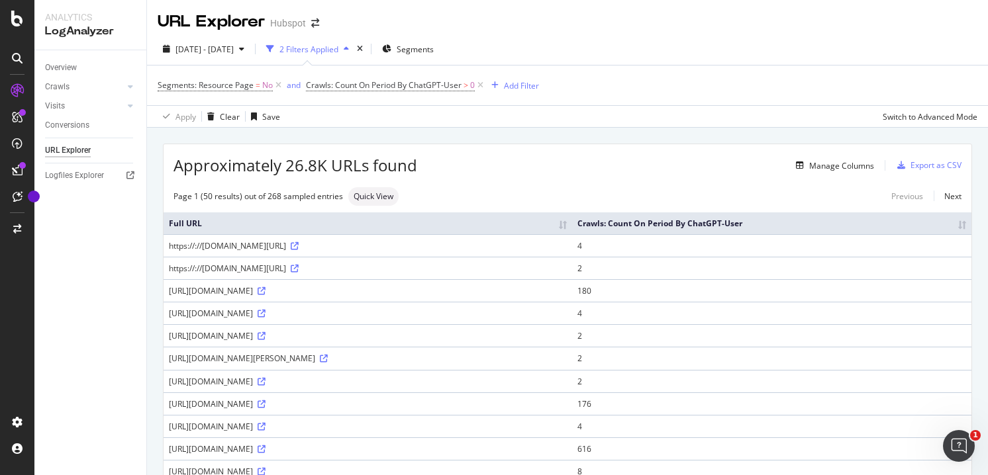
click at [796, 221] on th "Crawls: Count On Period By ChatGPT-User" at bounding box center [771, 224] width 399 height 22
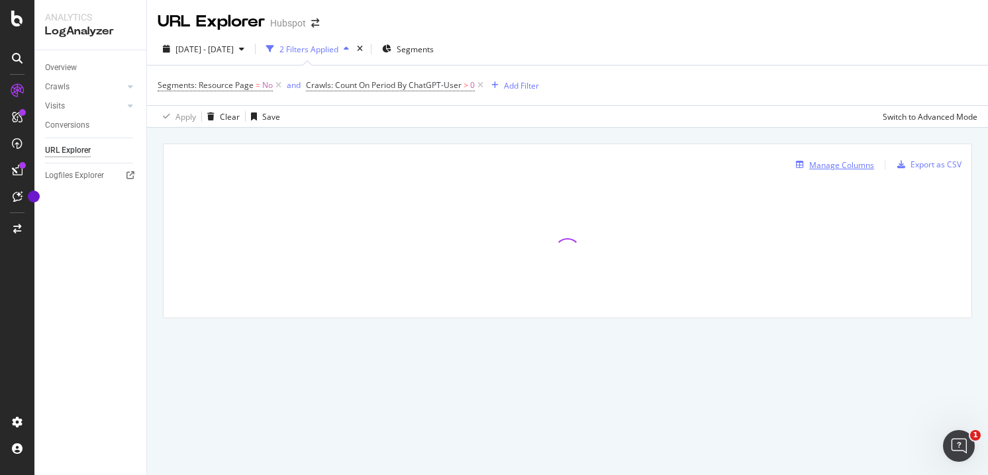
click at [817, 162] on div "Manage Columns" at bounding box center [841, 165] width 65 height 11
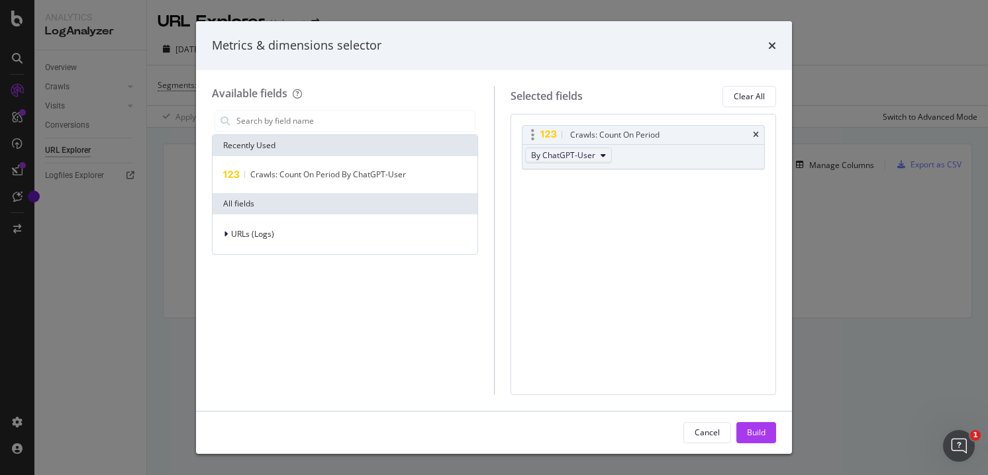
click at [566, 154] on span "By ChatGPT-User" at bounding box center [563, 155] width 64 height 11
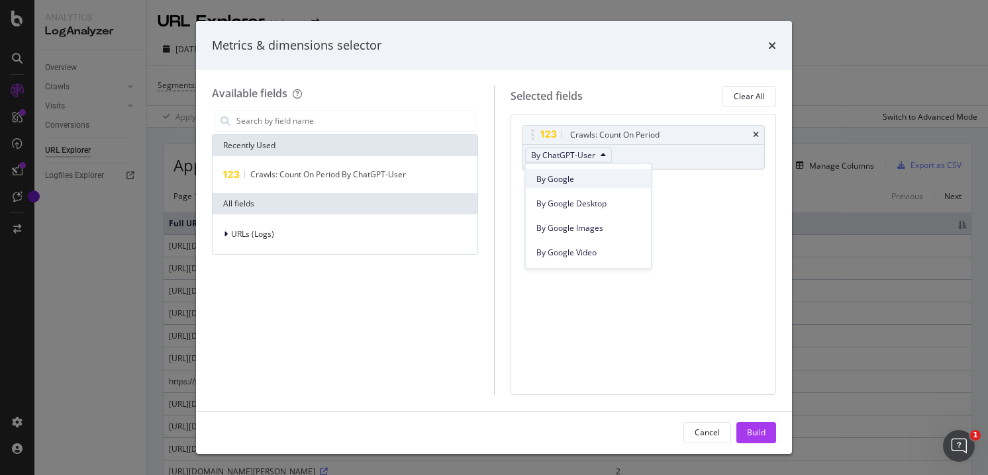
click at [571, 175] on span "By Google" at bounding box center [588, 179] width 105 height 12
click at [748, 433] on div "Build" at bounding box center [756, 432] width 19 height 11
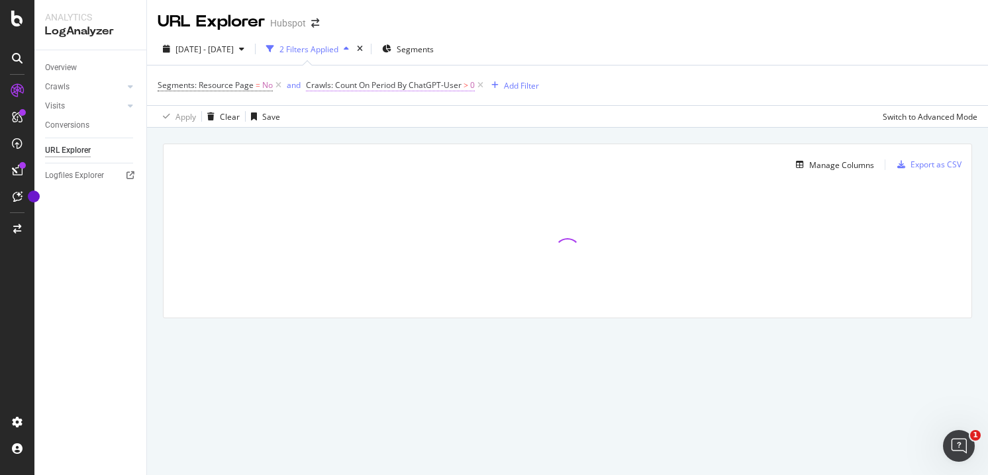
click at [409, 88] on span "Crawls: Count On Period By ChatGPT-User" at bounding box center [384, 84] width 156 height 11
click at [381, 117] on icon at bounding box center [385, 117] width 9 height 8
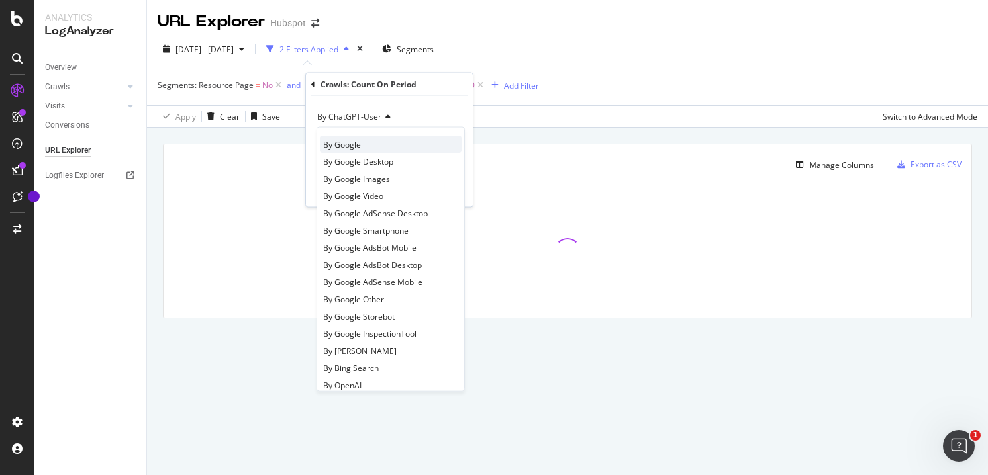
click at [369, 148] on div "By Google" at bounding box center [391, 144] width 142 height 17
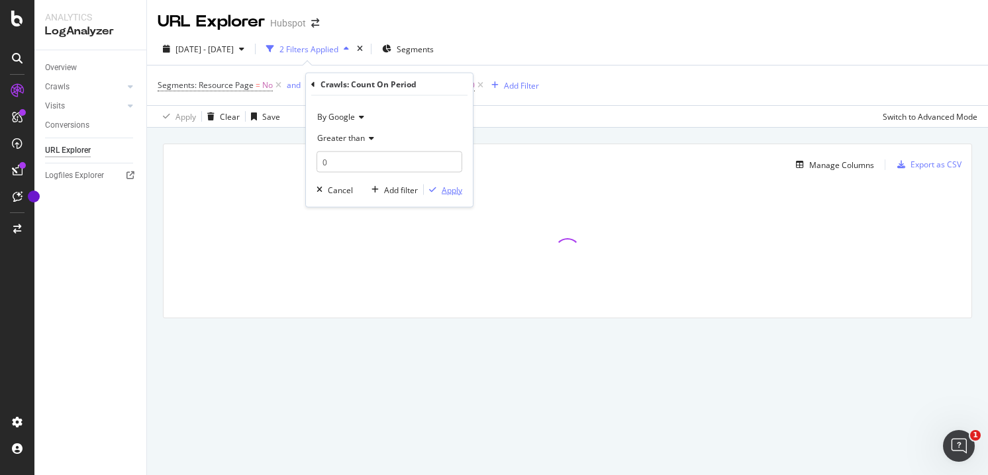
click at [448, 194] on div "Apply" at bounding box center [452, 189] width 21 height 11
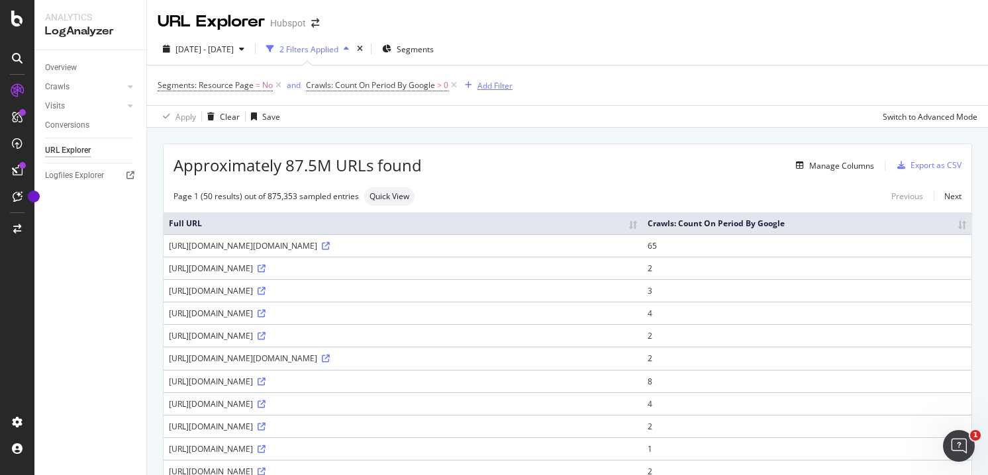
click at [489, 90] on div "Add Filter" at bounding box center [494, 85] width 35 height 11
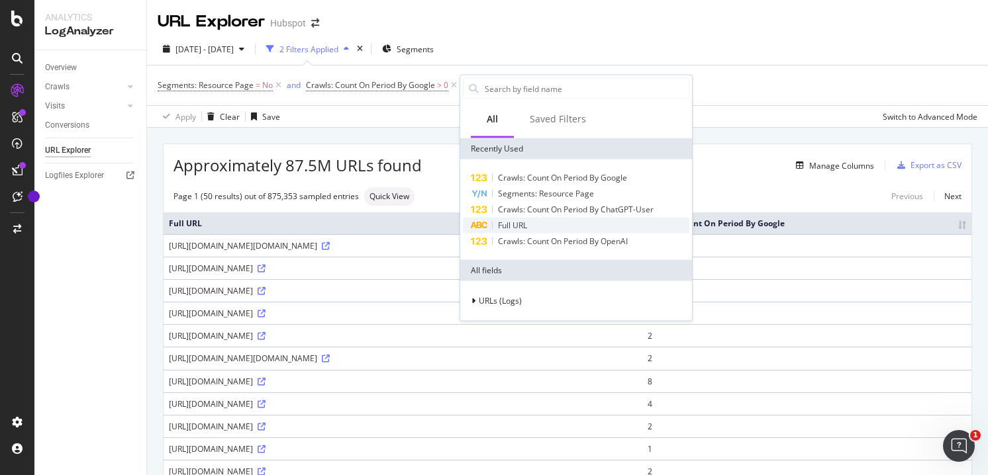
click at [511, 222] on span "Full URL" at bounding box center [512, 225] width 29 height 11
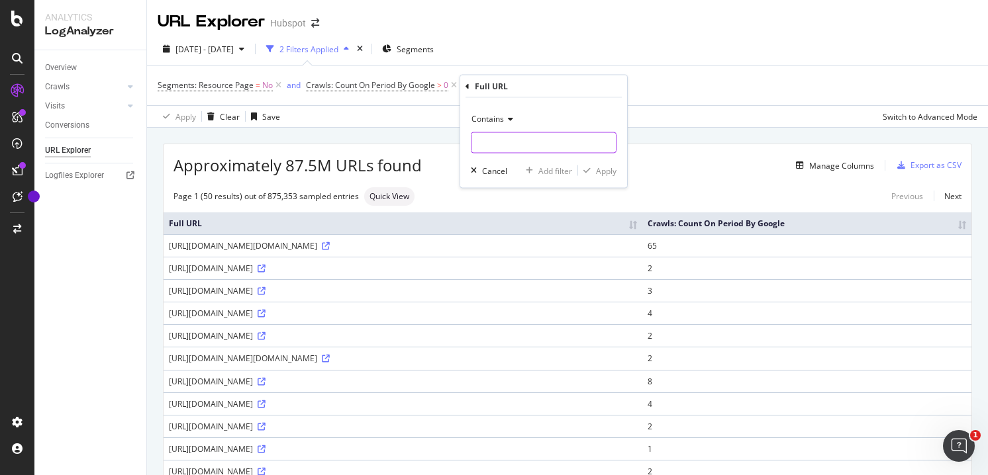
click at [526, 142] on input "text" at bounding box center [544, 142] width 144 height 21
type input "crm-for"
click at [620, 174] on div "Contains crm-for Cancel Add filter Apply" at bounding box center [543, 143] width 167 height 90
click at [615, 173] on div "Apply" at bounding box center [606, 170] width 21 height 11
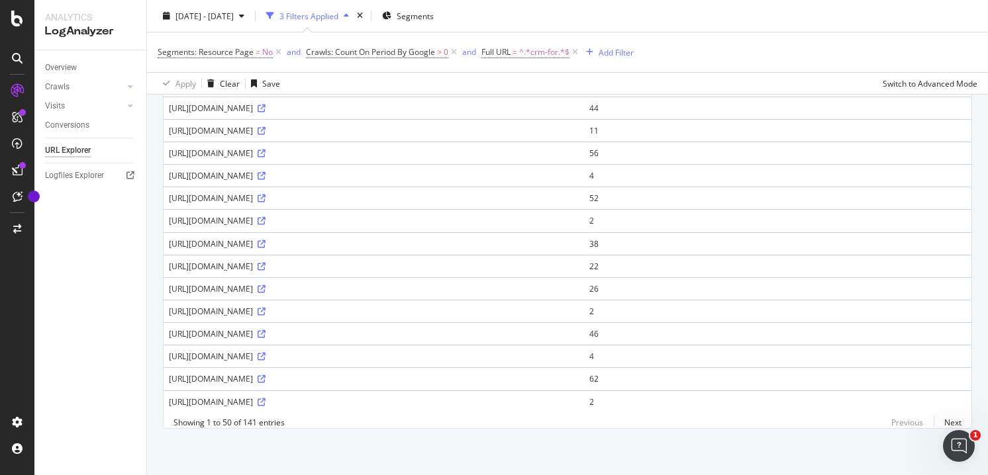
scroll to position [1088, 0]
click at [949, 421] on link "Next" at bounding box center [948, 422] width 28 height 19
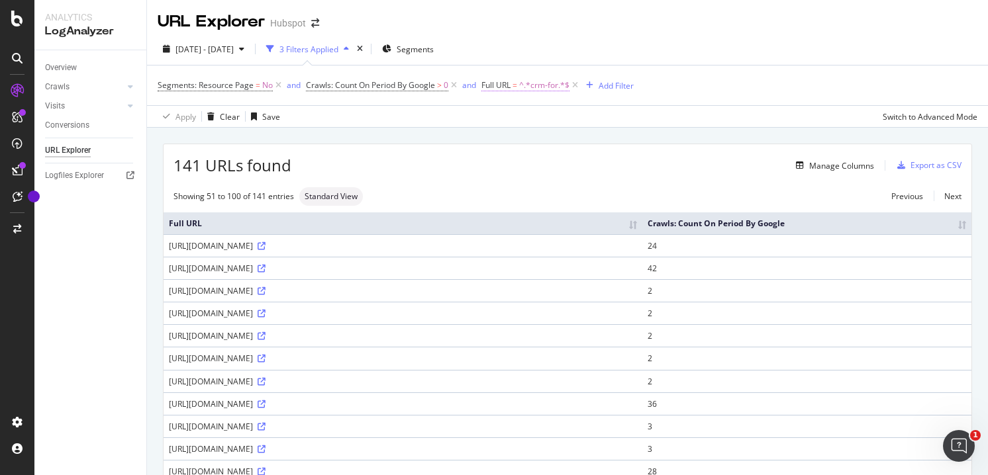
click at [538, 89] on span "^.*crm-for.*$" at bounding box center [544, 85] width 50 height 19
click at [532, 141] on input "crm-for" at bounding box center [556, 140] width 125 height 21
click at [536, 141] on input "crm-for" at bounding box center [556, 140] width 125 height 21
type input "crm-for-construction"
click at [640, 167] on div "Contains crm-for-construction Cancel Add filter Apply" at bounding box center [566, 141] width 167 height 90
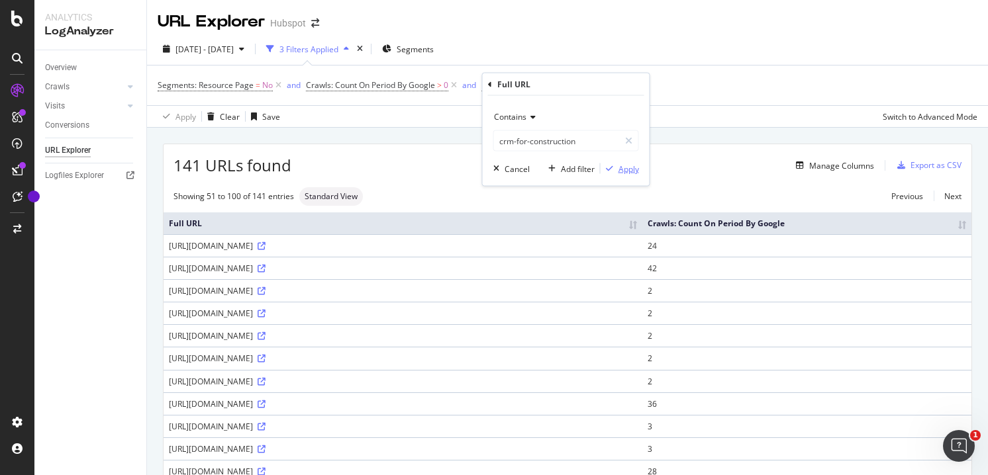
click at [631, 170] on div "Apply" at bounding box center [629, 168] width 21 height 11
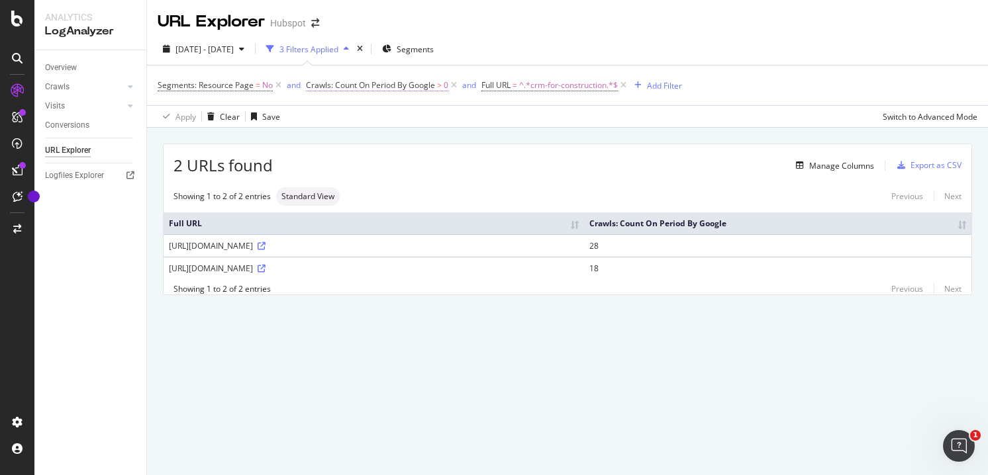
click at [401, 86] on span "Crawls: Count On Period By Google" at bounding box center [370, 84] width 129 height 11
click at [356, 117] on icon at bounding box center [359, 117] width 9 height 8
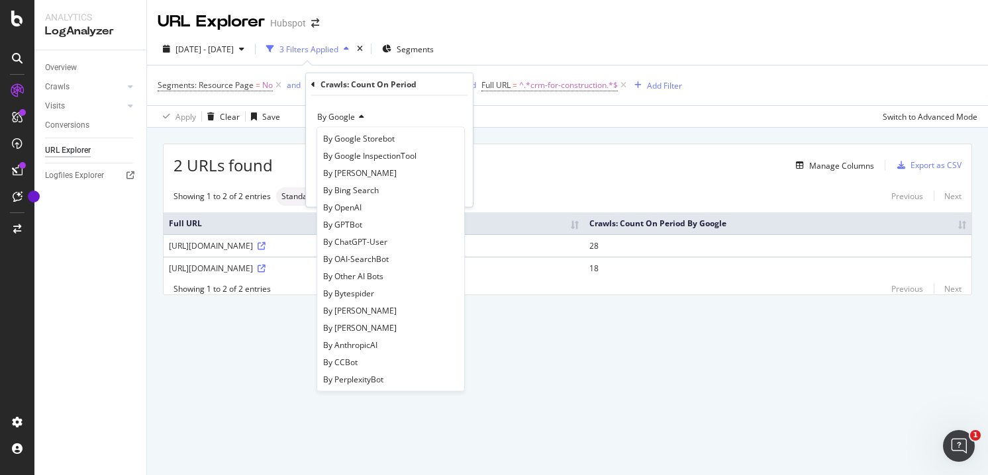
scroll to position [219, 0]
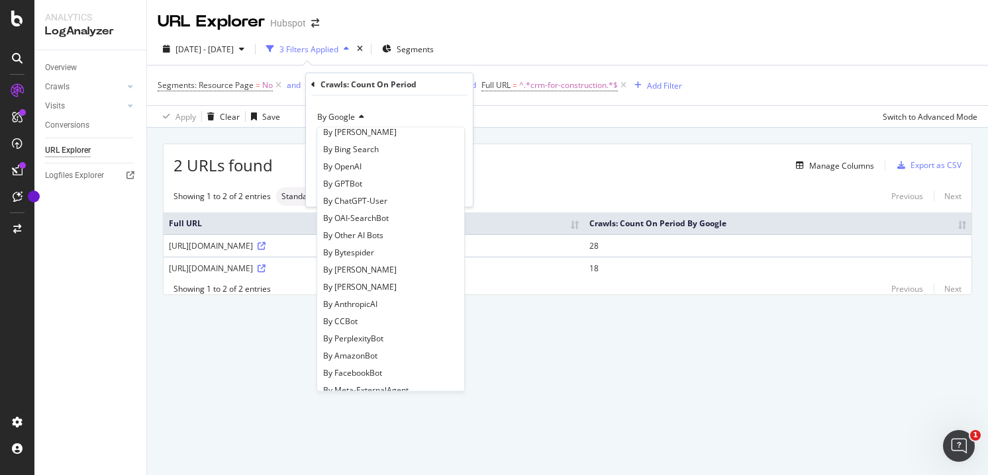
click at [569, 326] on div "2 URLs found Manage Columns Export as CSV Showing 1 to 2 of 2 entries Standard …" at bounding box center [567, 235] width 841 height 214
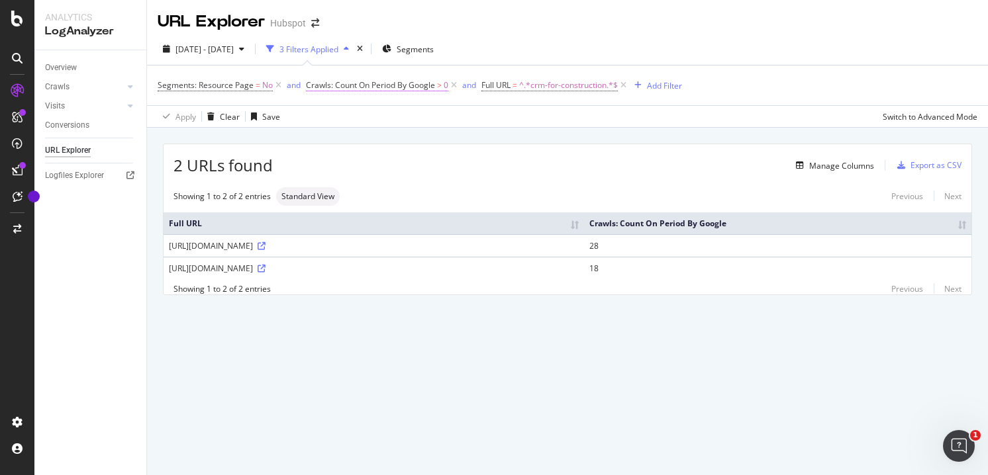
click at [393, 87] on span "Crawls: Count On Period By Google" at bounding box center [370, 84] width 129 height 11
click at [362, 117] on icon at bounding box center [359, 117] width 9 height 8
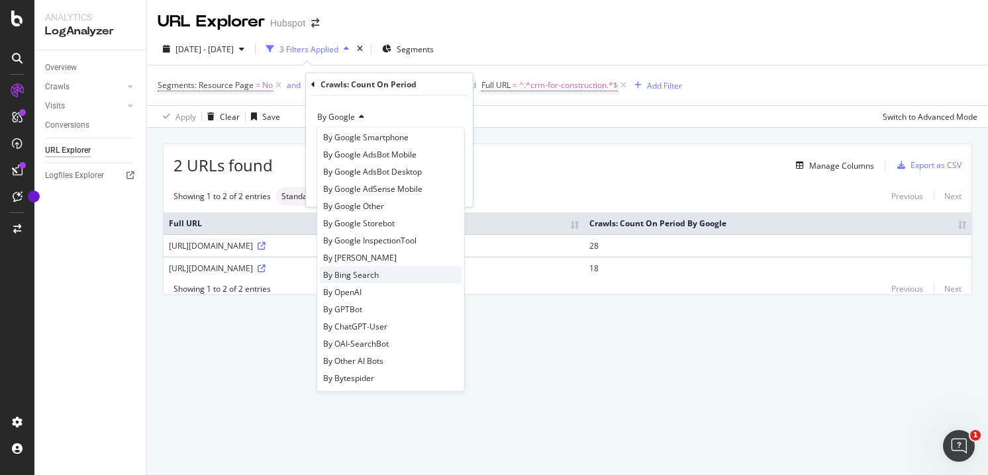
scroll to position [87, 0]
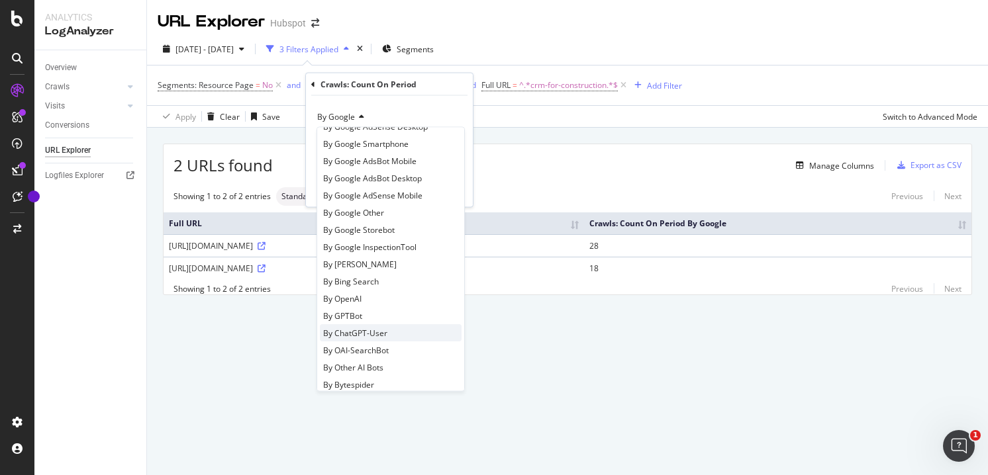
click at [373, 332] on span "By ChatGPT-User" at bounding box center [355, 332] width 64 height 11
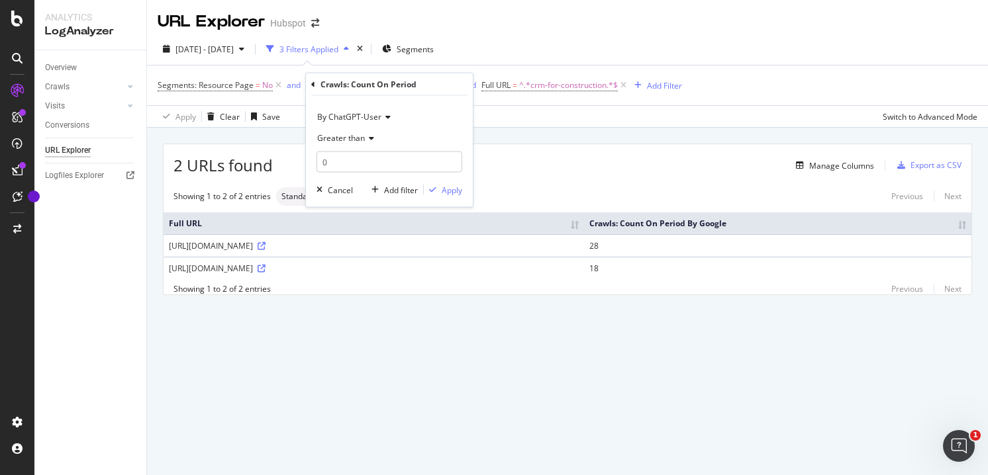
click at [380, 119] on span "By ChatGPT-User" at bounding box center [349, 116] width 64 height 11
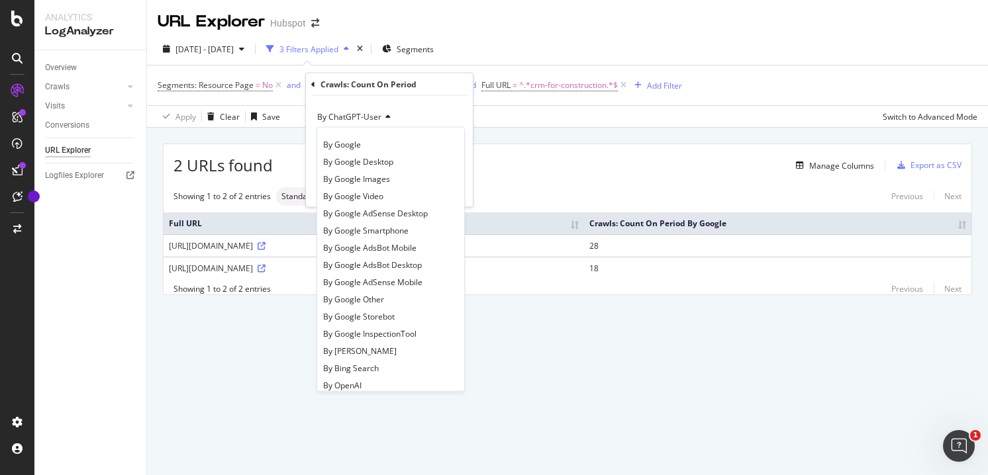
click at [446, 116] on div "By ChatGPT-User" at bounding box center [390, 117] width 146 height 21
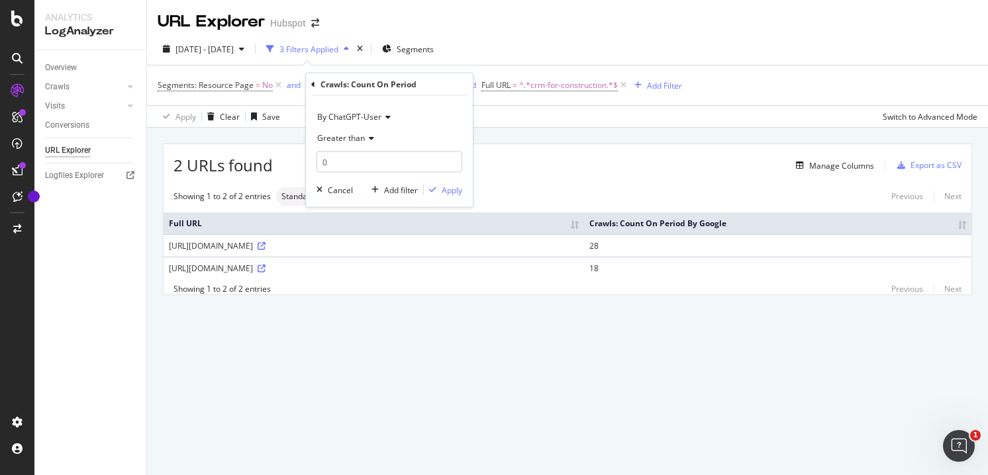
click at [457, 198] on div "By ChatGPT-User Greater than 0 Cancel Add filter Apply" at bounding box center [389, 151] width 167 height 111
click at [456, 191] on div "Apply" at bounding box center [452, 189] width 21 height 11
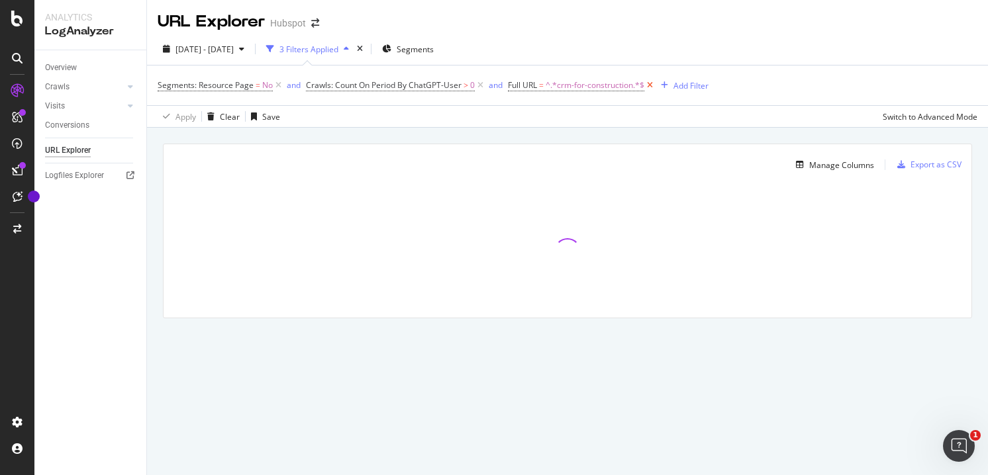
click at [647, 85] on icon at bounding box center [649, 85] width 11 height 13
click at [852, 166] on div "Manage Columns" at bounding box center [841, 165] width 65 height 11
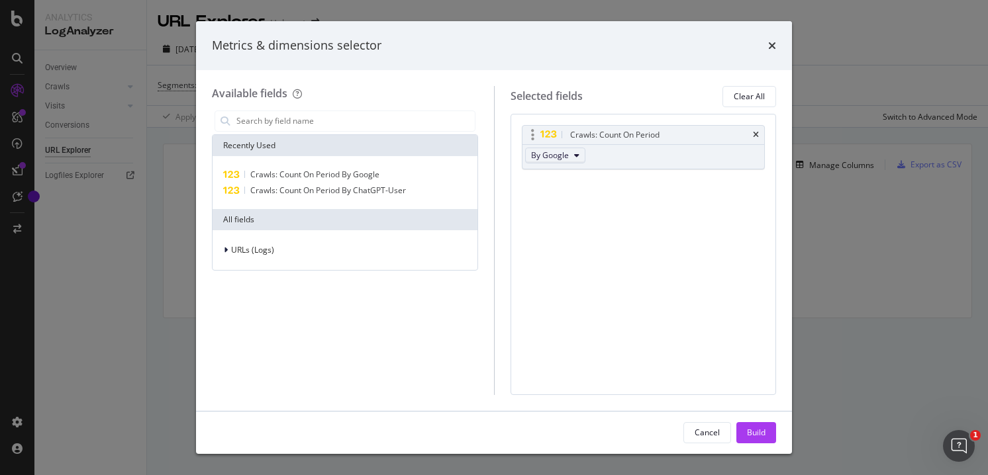
click at [565, 153] on span "By Google" at bounding box center [550, 155] width 38 height 11
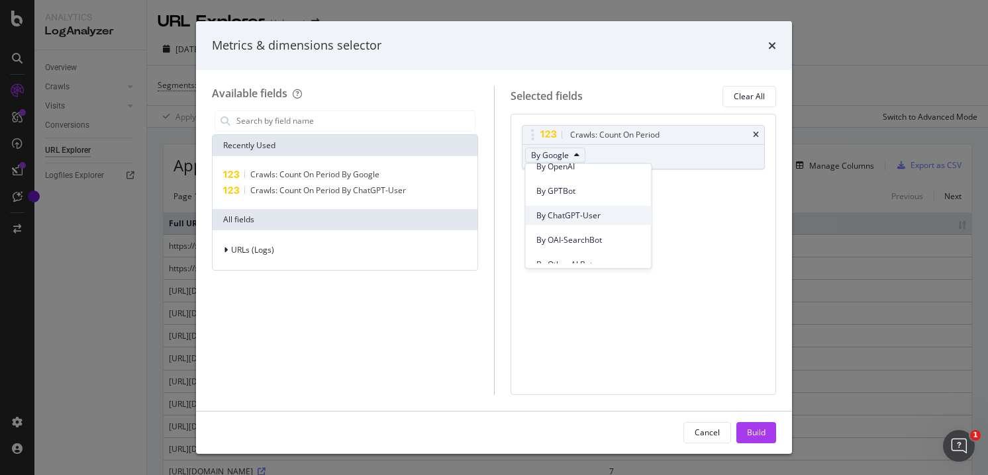
click at [563, 215] on span "By ChatGPT-User" at bounding box center [588, 216] width 105 height 12
click at [573, 152] on span "By ChatGPT-User" at bounding box center [563, 155] width 64 height 11
click at [579, 202] on span "By OAI-SearchBot" at bounding box center [588, 208] width 105 height 12
click at [755, 432] on div "Build" at bounding box center [756, 432] width 19 height 11
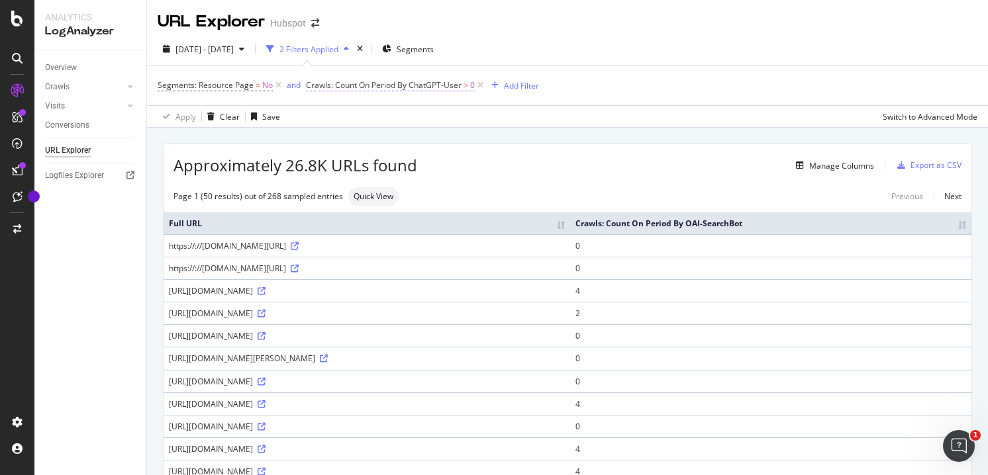
click at [366, 85] on span "Crawls: Count On Period By ChatGPT-User" at bounding box center [384, 84] width 156 height 11
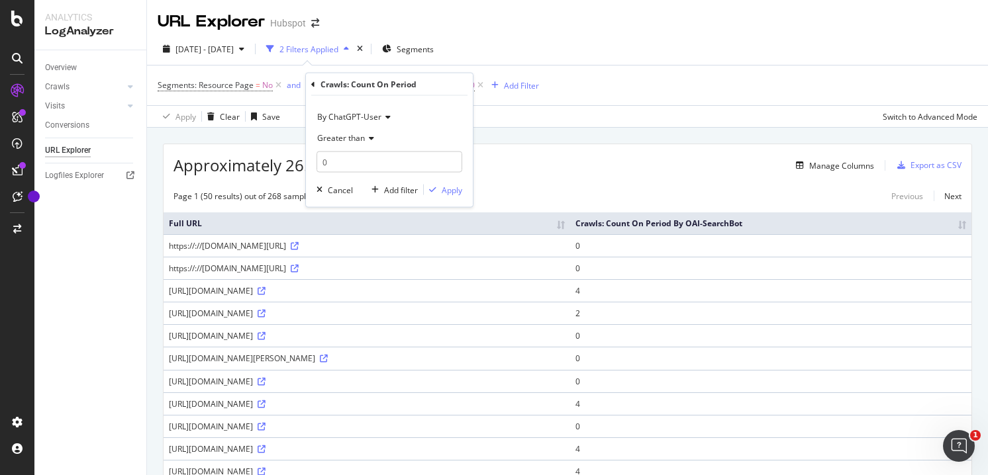
click at [361, 115] on span "By ChatGPT-User" at bounding box center [349, 116] width 64 height 11
